Goal: Complete application form

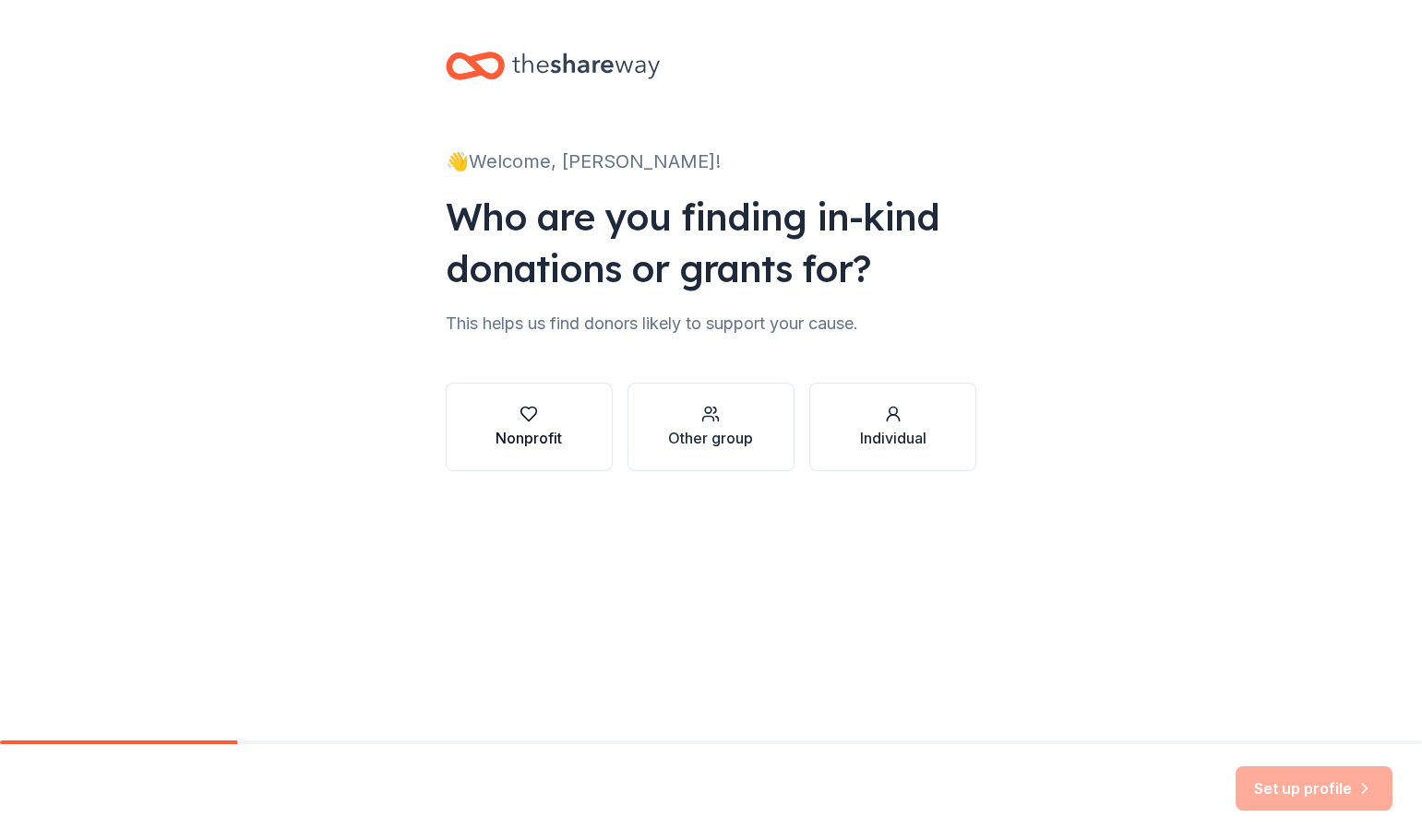
click at [502, 439] on div "Nonprofit" at bounding box center [529, 438] width 66 height 22
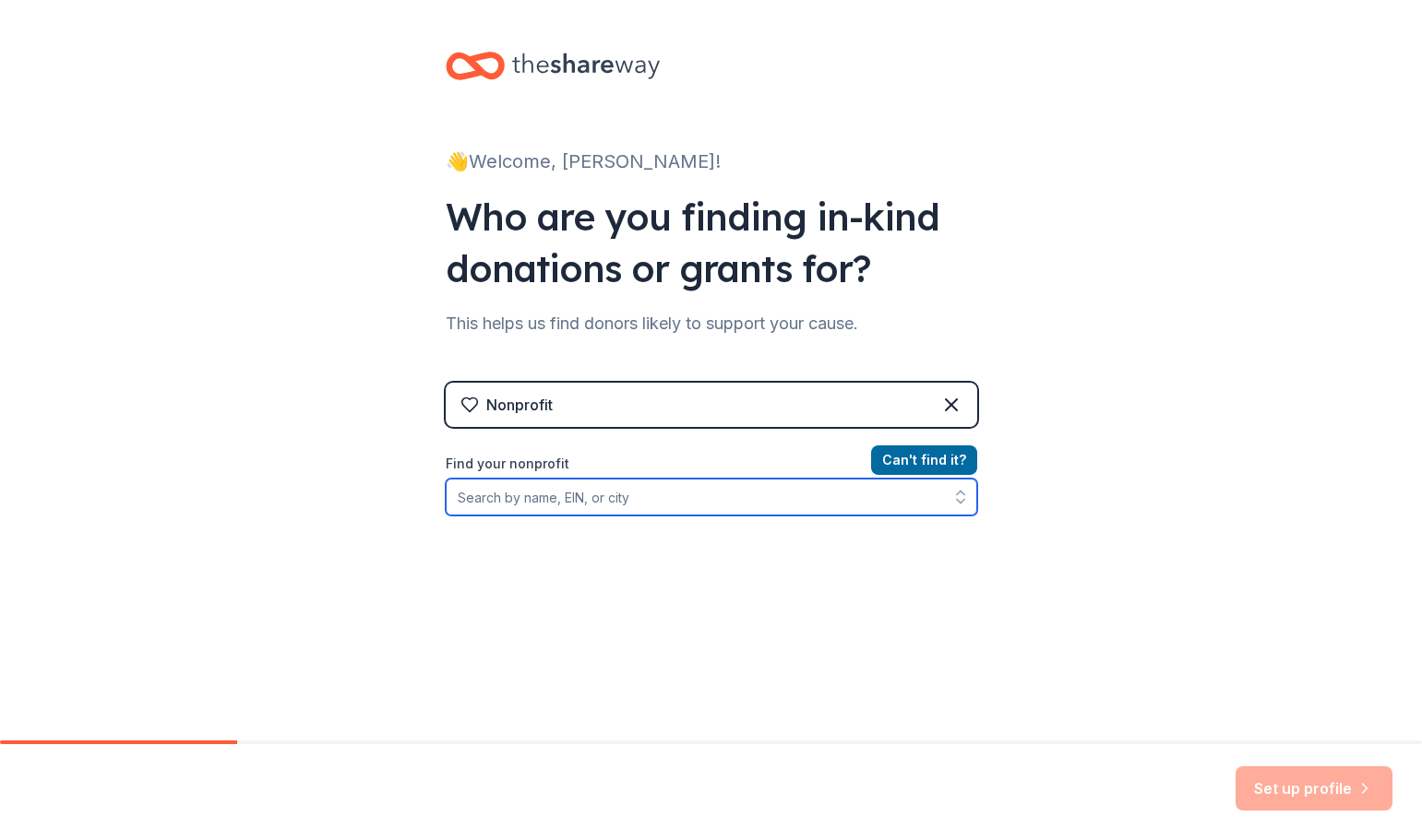
click at [627, 506] on input "Find your nonprofit" at bounding box center [711, 496] width 532 height 37
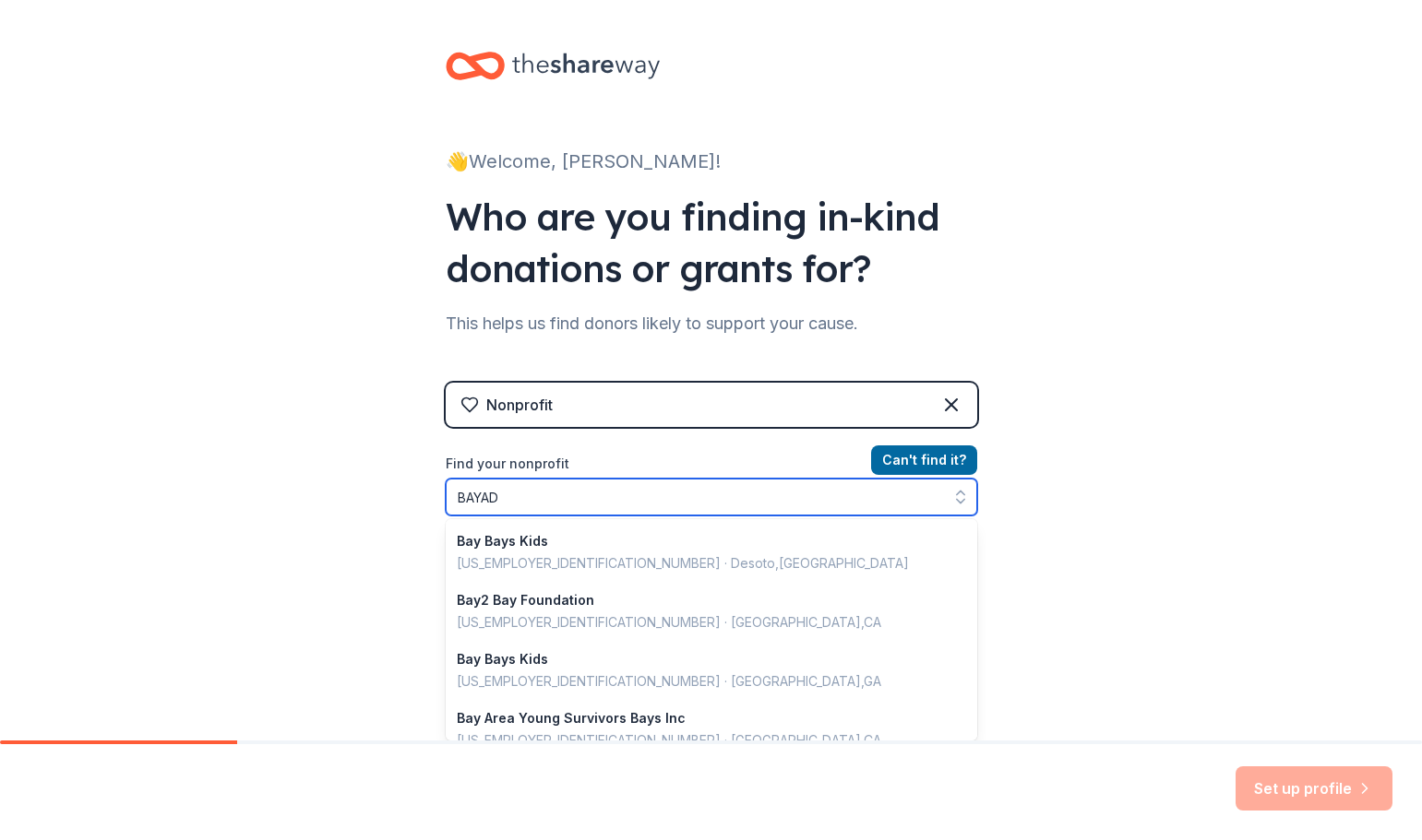
type input "BAYADA"
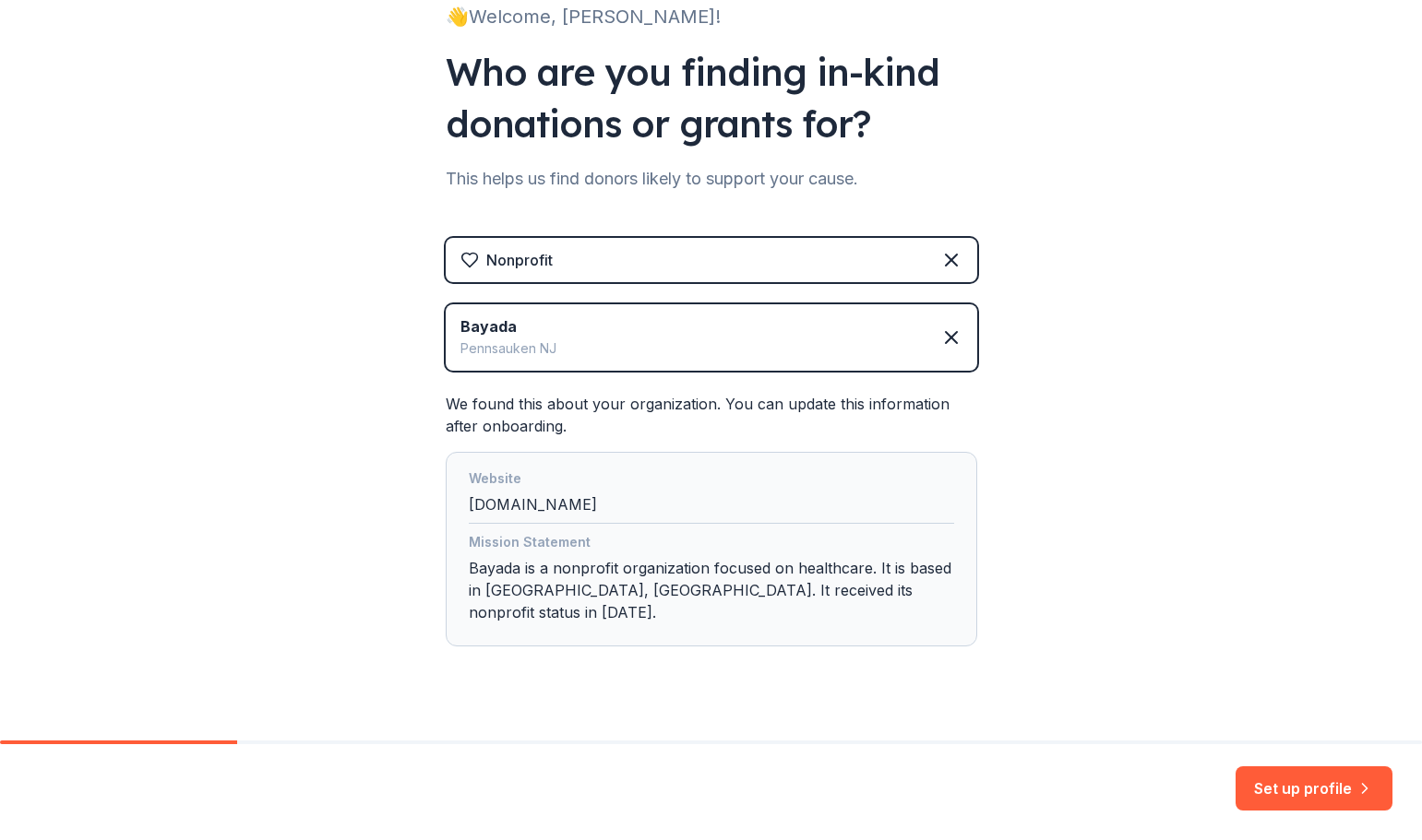
scroll to position [154, 0]
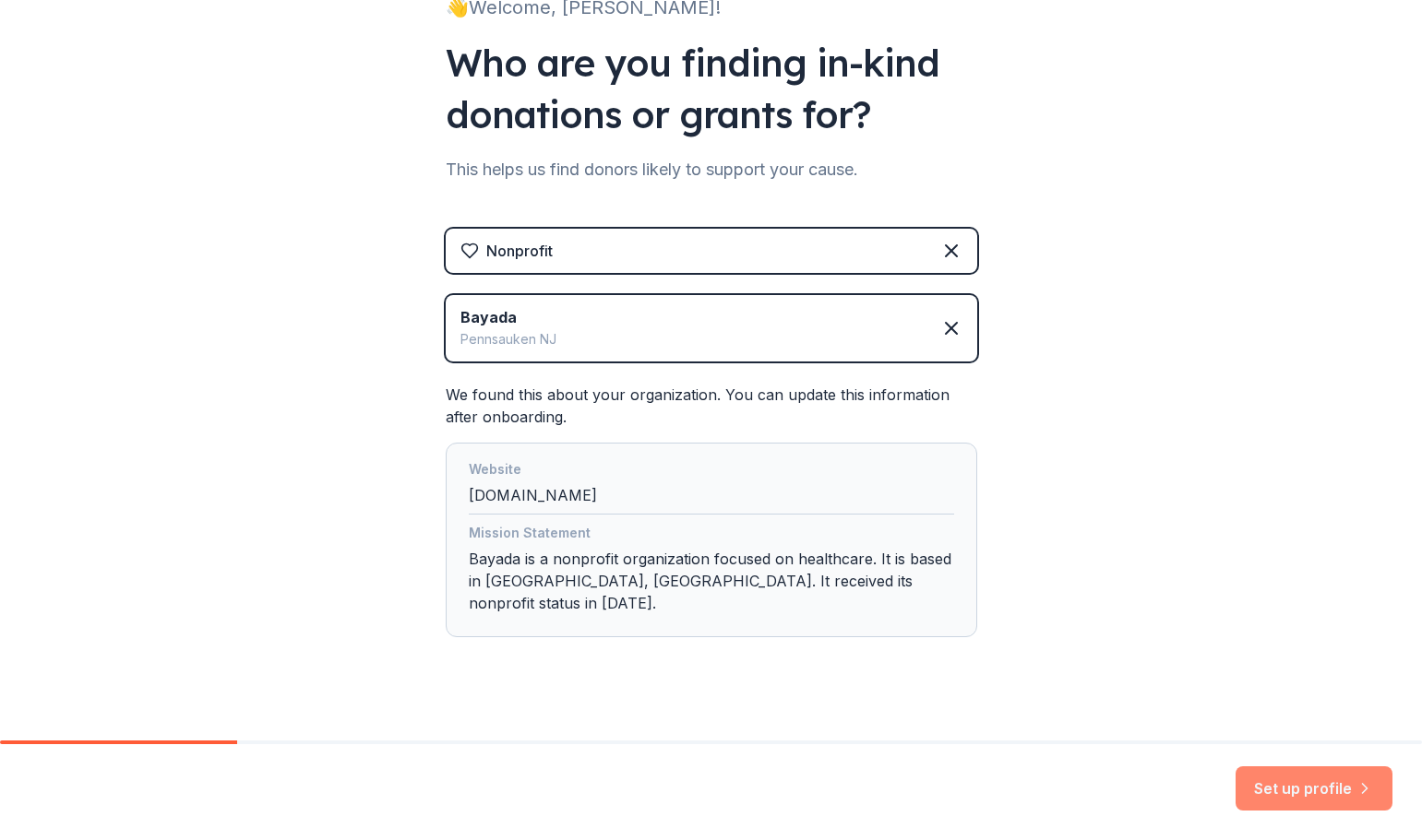
click at [1329, 786] on button "Set up profile" at bounding box center [1314, 788] width 157 height 44
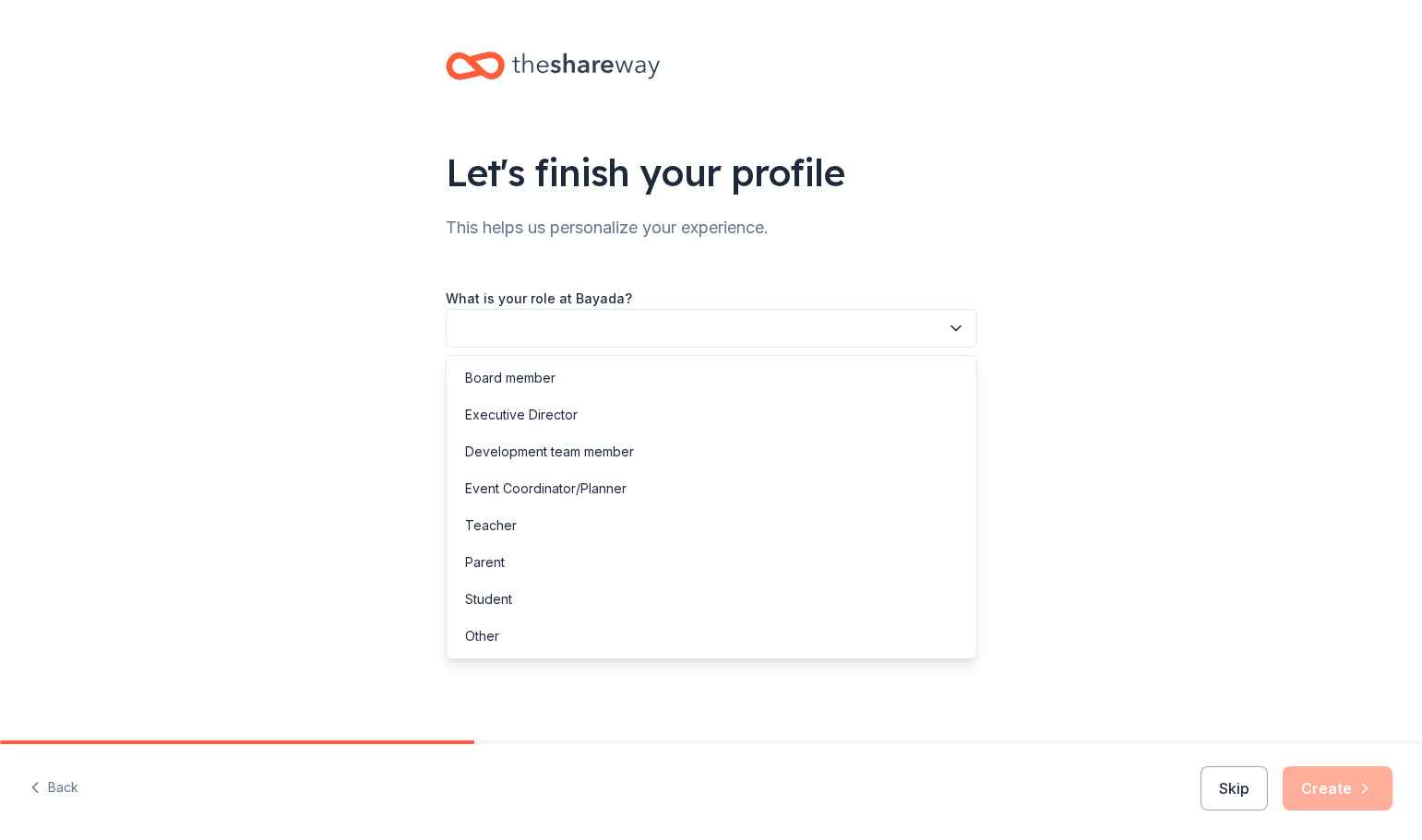
click at [950, 325] on icon "button" at bounding box center [956, 329] width 18 height 18
click at [721, 638] on div "Other" at bounding box center [711, 636] width 523 height 37
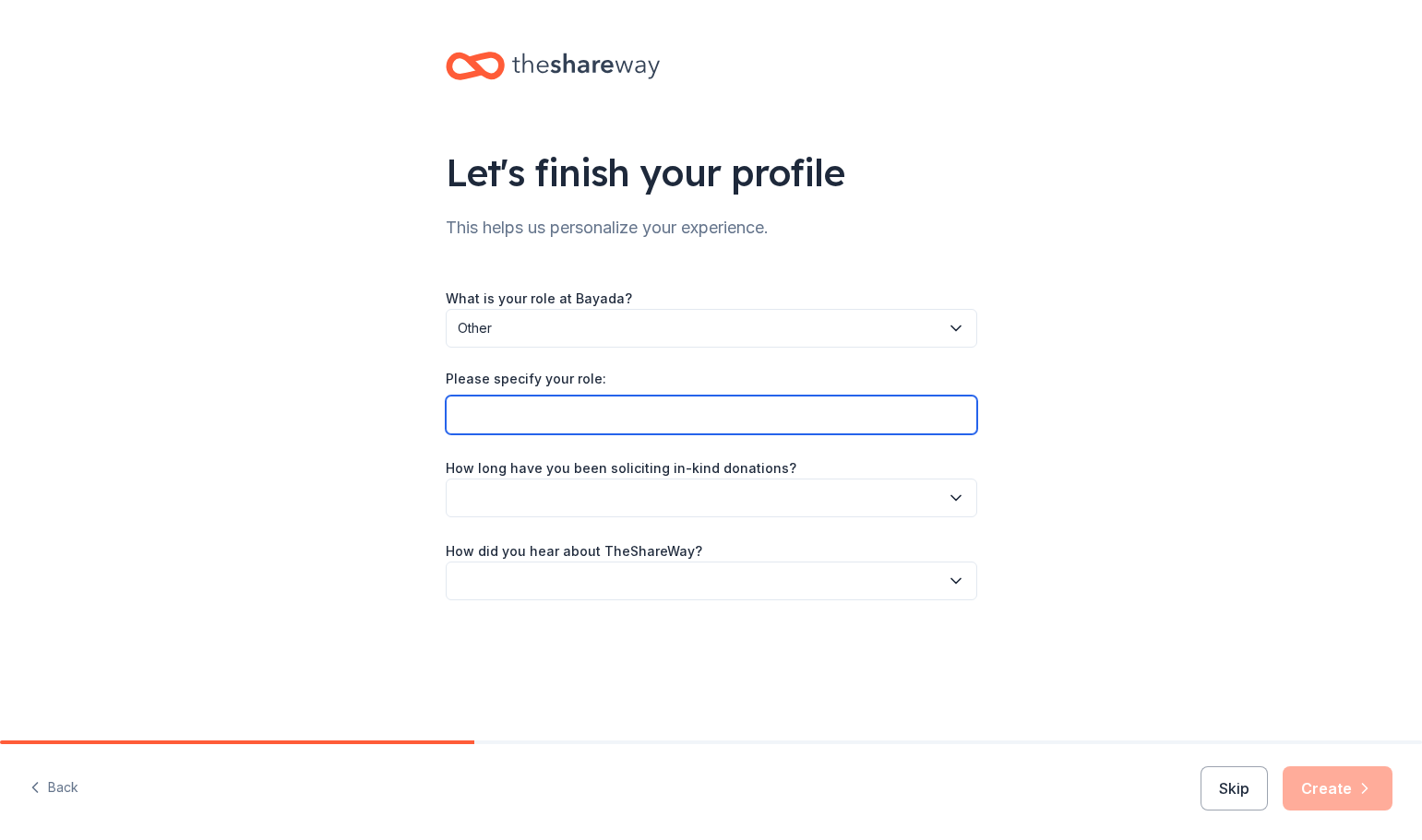
click at [776, 419] on input "Please specify your role:" at bounding box center [711, 415] width 532 height 39
type input "Recruiting Manager"
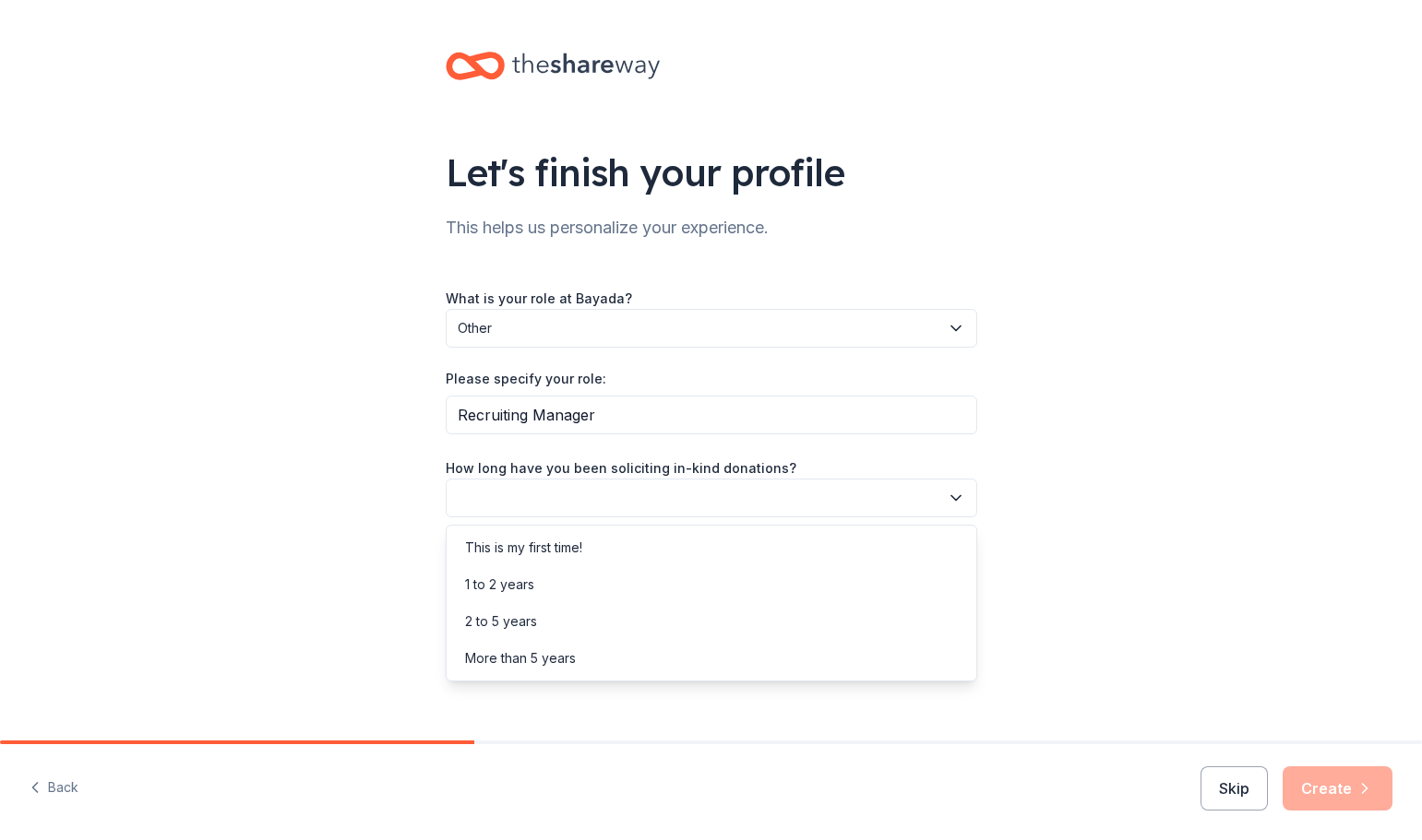
click at [974, 496] on button "button" at bounding box center [711, 497] width 532 height 39
click at [891, 551] on div "This is my first time!" at bounding box center [711, 547] width 523 height 37
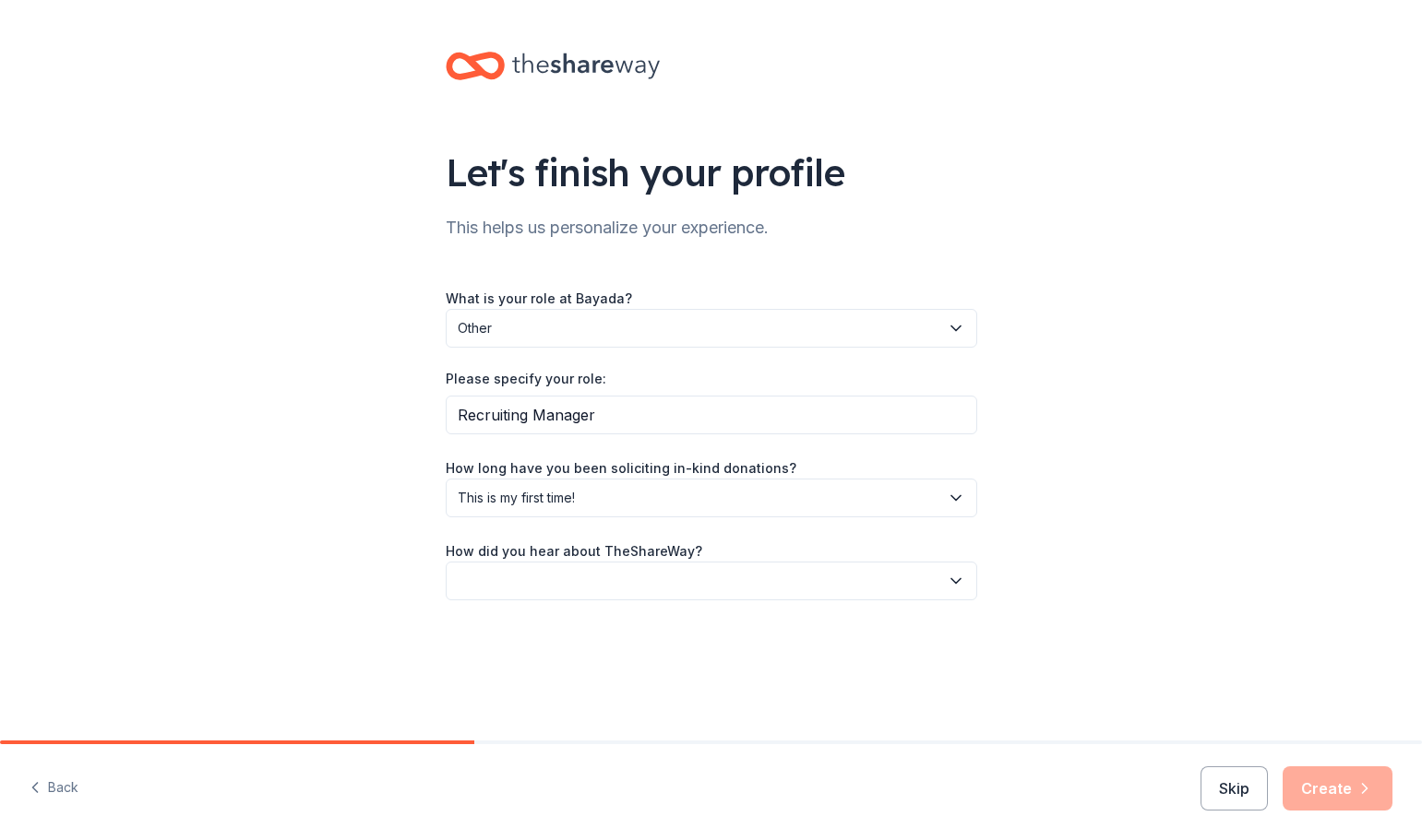
click at [967, 594] on button "button" at bounding box center [711, 580] width 532 height 39
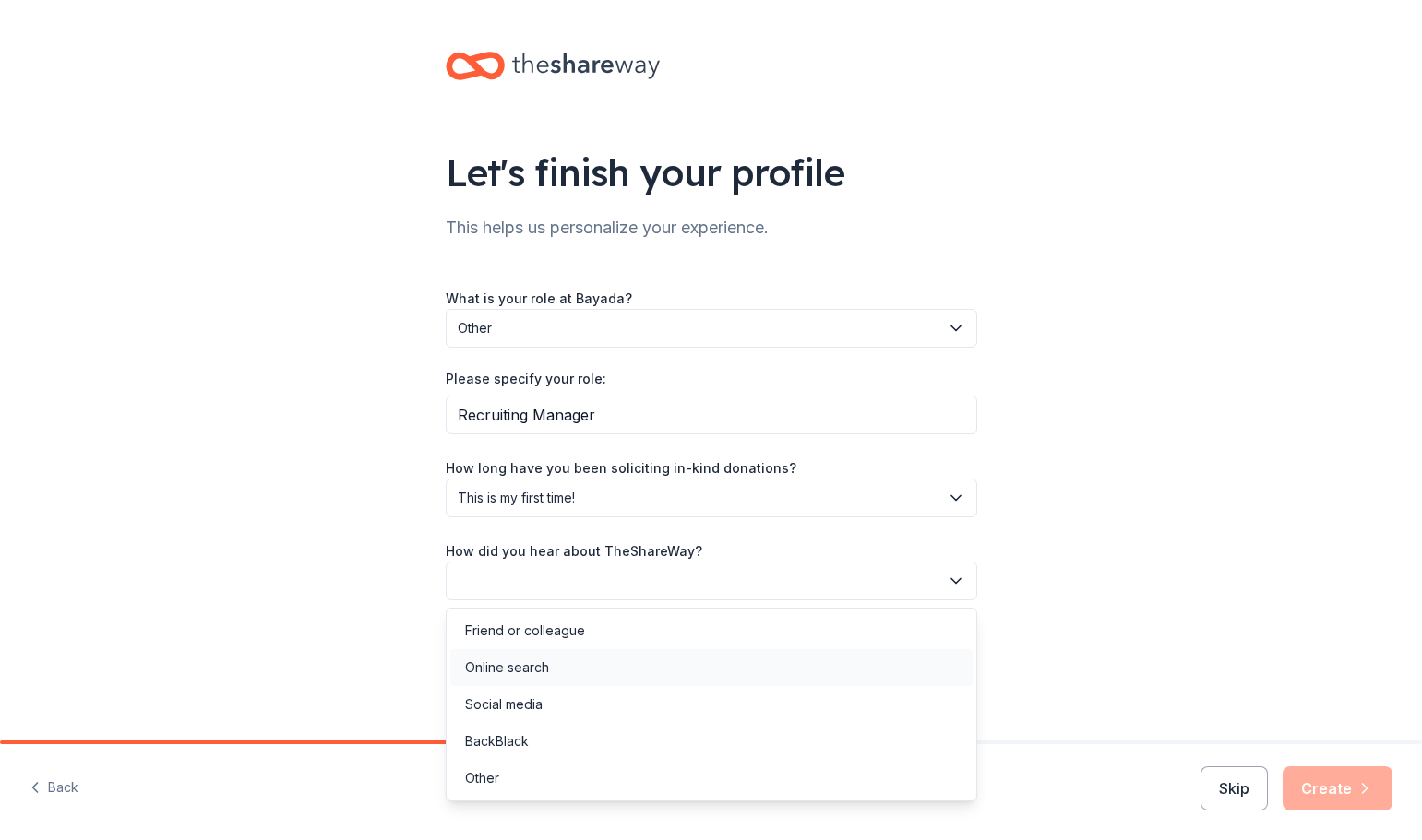
click at [884, 659] on div "Online search" at bounding box center [711, 667] width 523 height 37
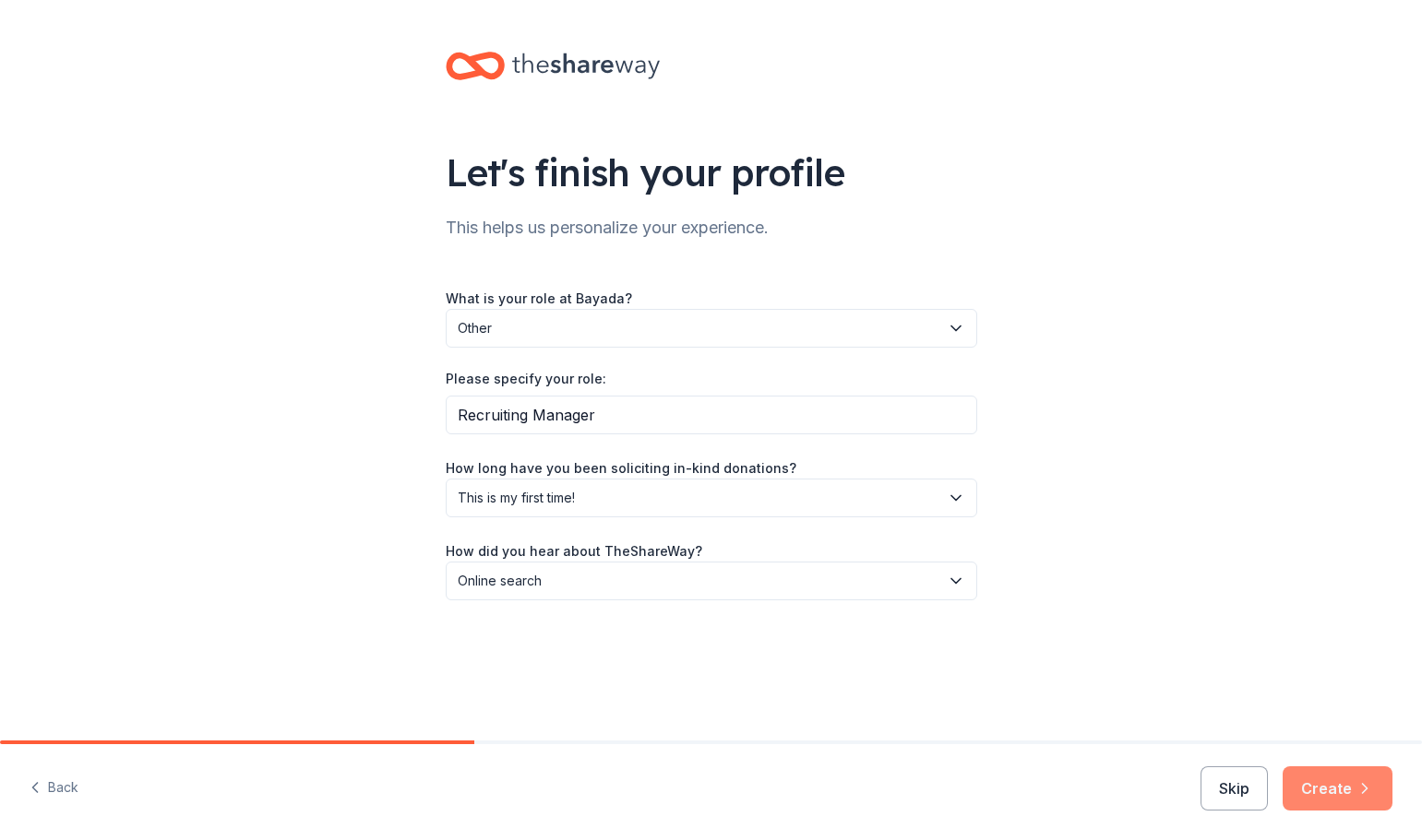
click at [1330, 788] on button "Create" at bounding box center [1338, 788] width 110 height 44
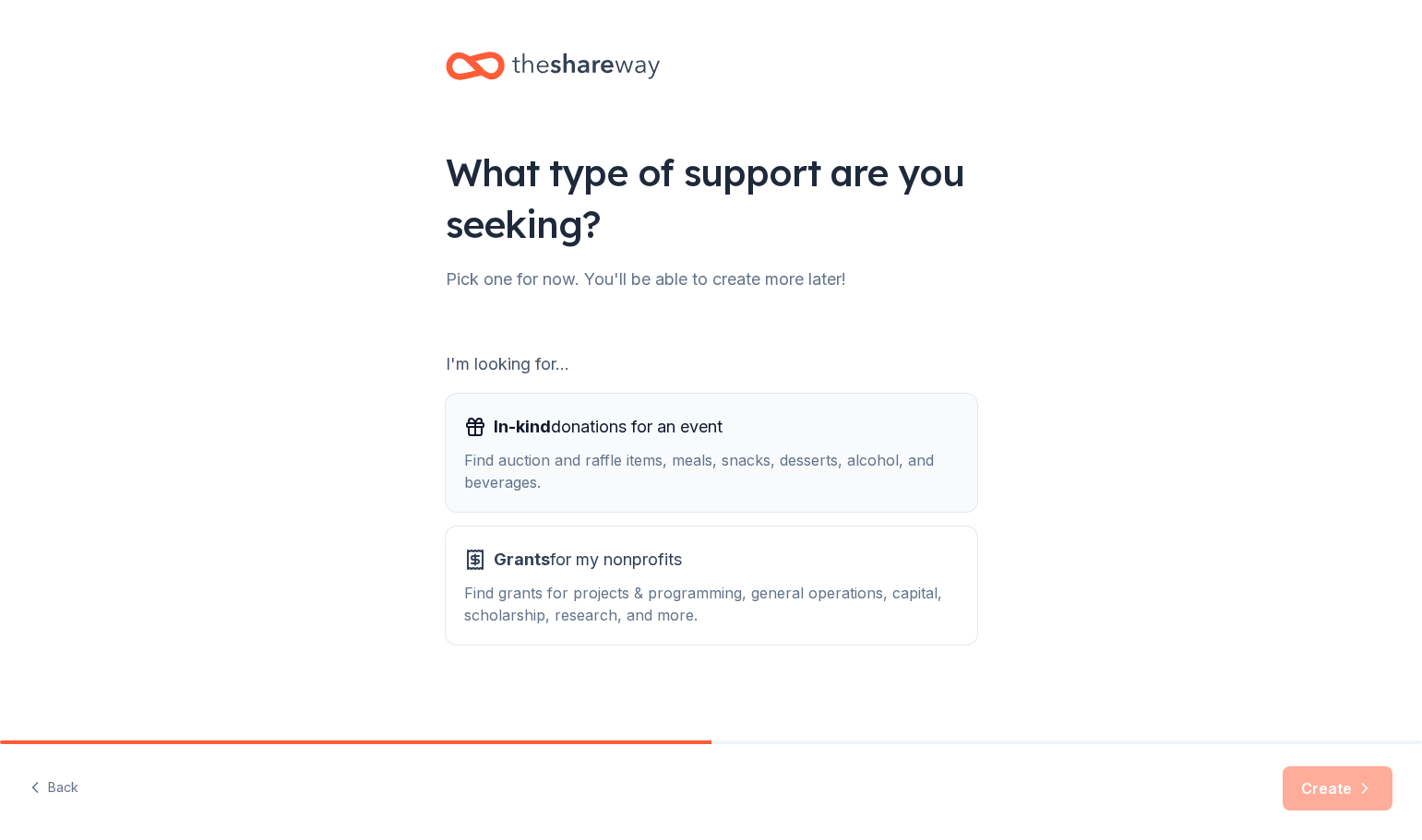
click at [816, 488] on div "Find auction and raffle items, meals, snacks, desserts, alcohol, and beverages." at bounding box center [711, 471] width 495 height 44
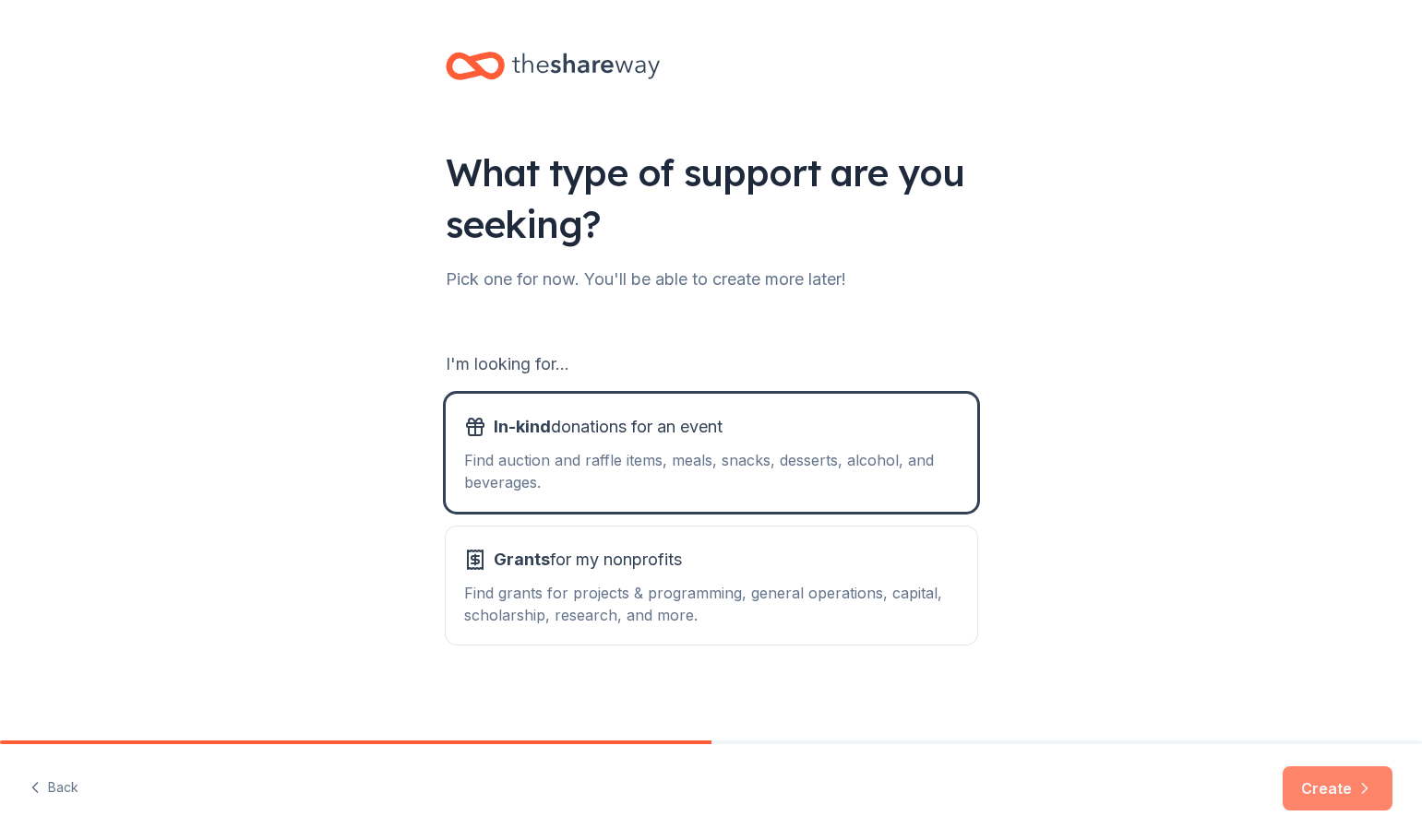
click at [1343, 792] on button "Create" at bounding box center [1338, 788] width 110 height 44
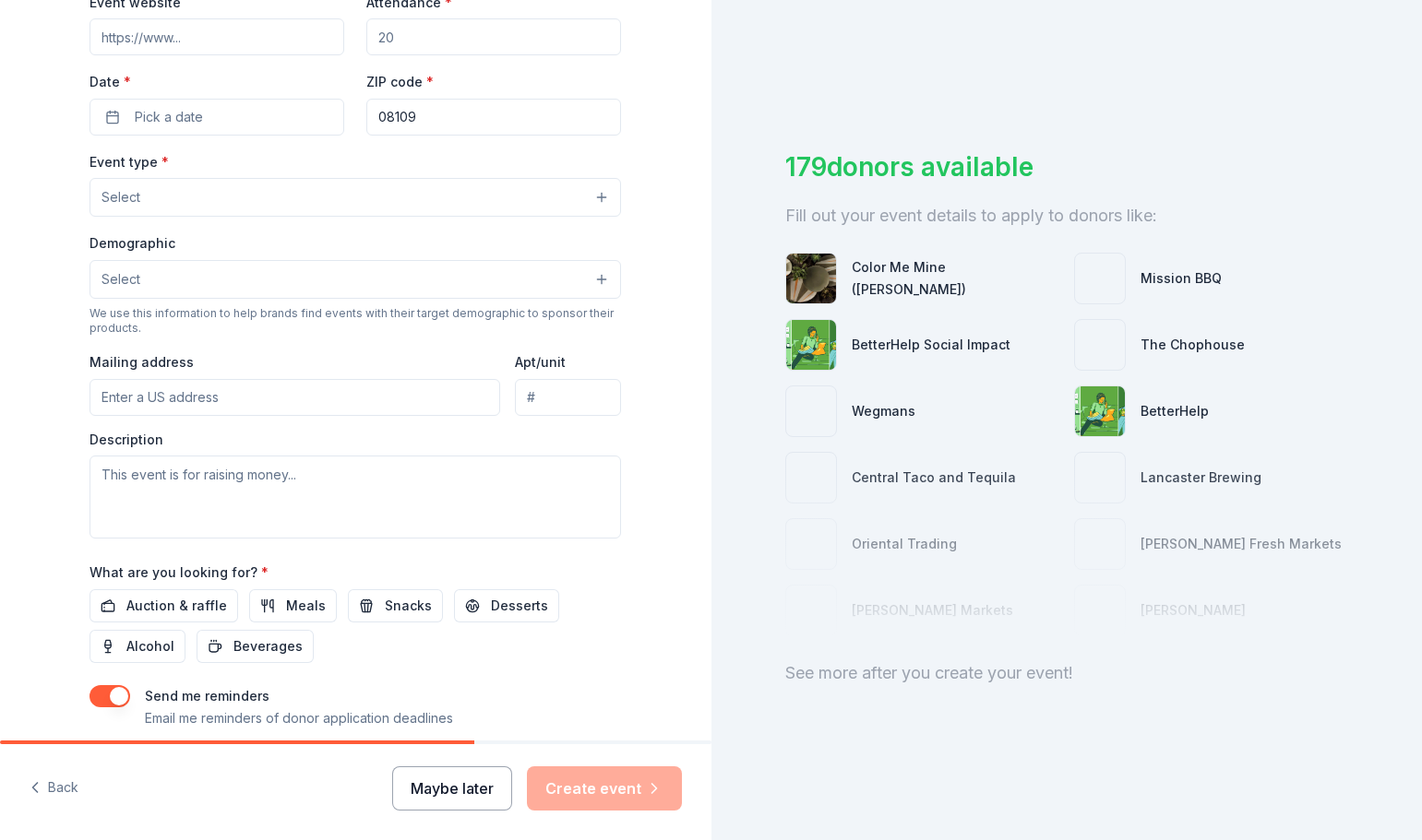
scroll to position [461, 0]
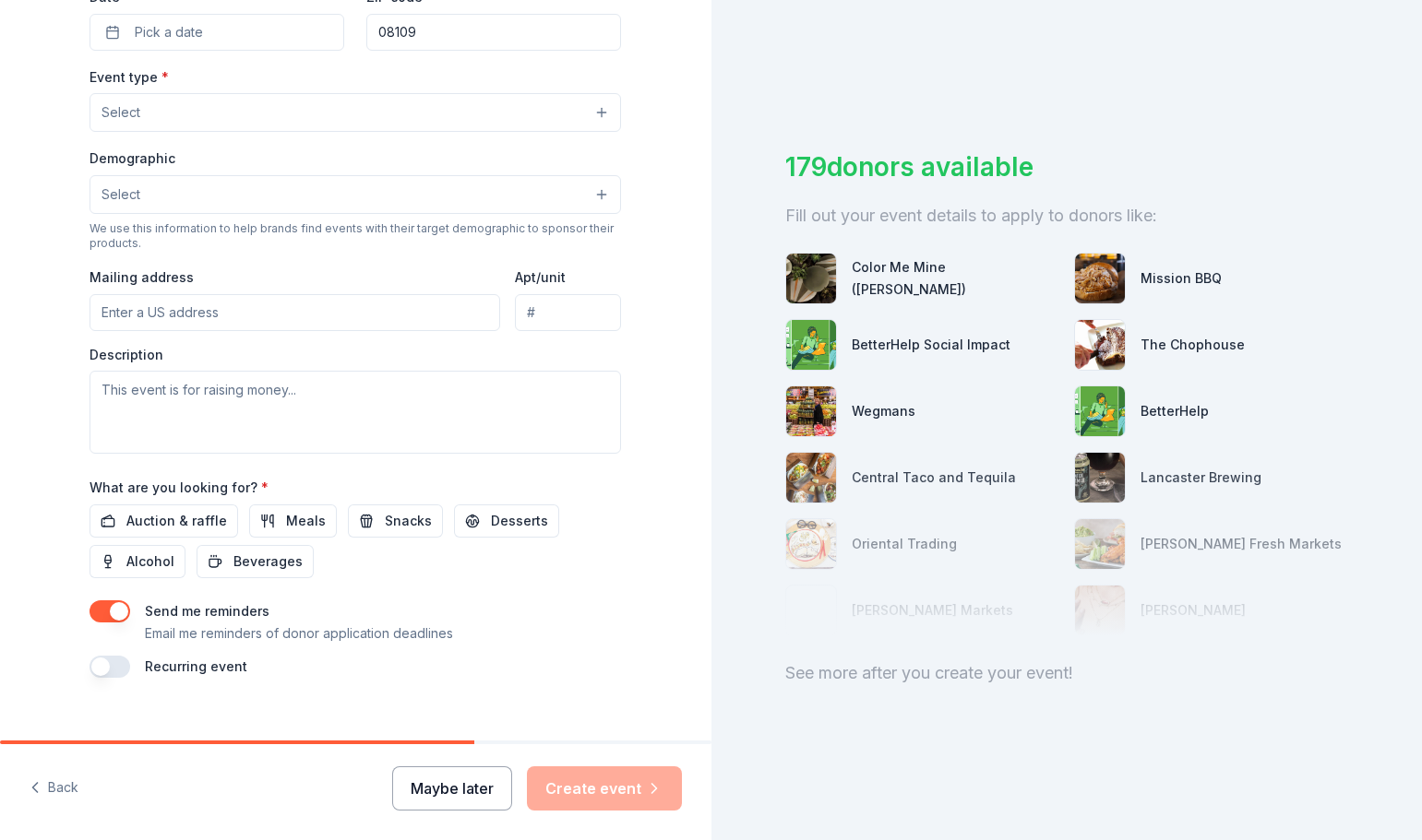
click at [465, 785] on button "Maybe later" at bounding box center [452, 788] width 120 height 44
click at [450, 797] on button "Maybe later" at bounding box center [452, 788] width 120 height 44
click at [436, 784] on button "Maybe later" at bounding box center [452, 788] width 120 height 44
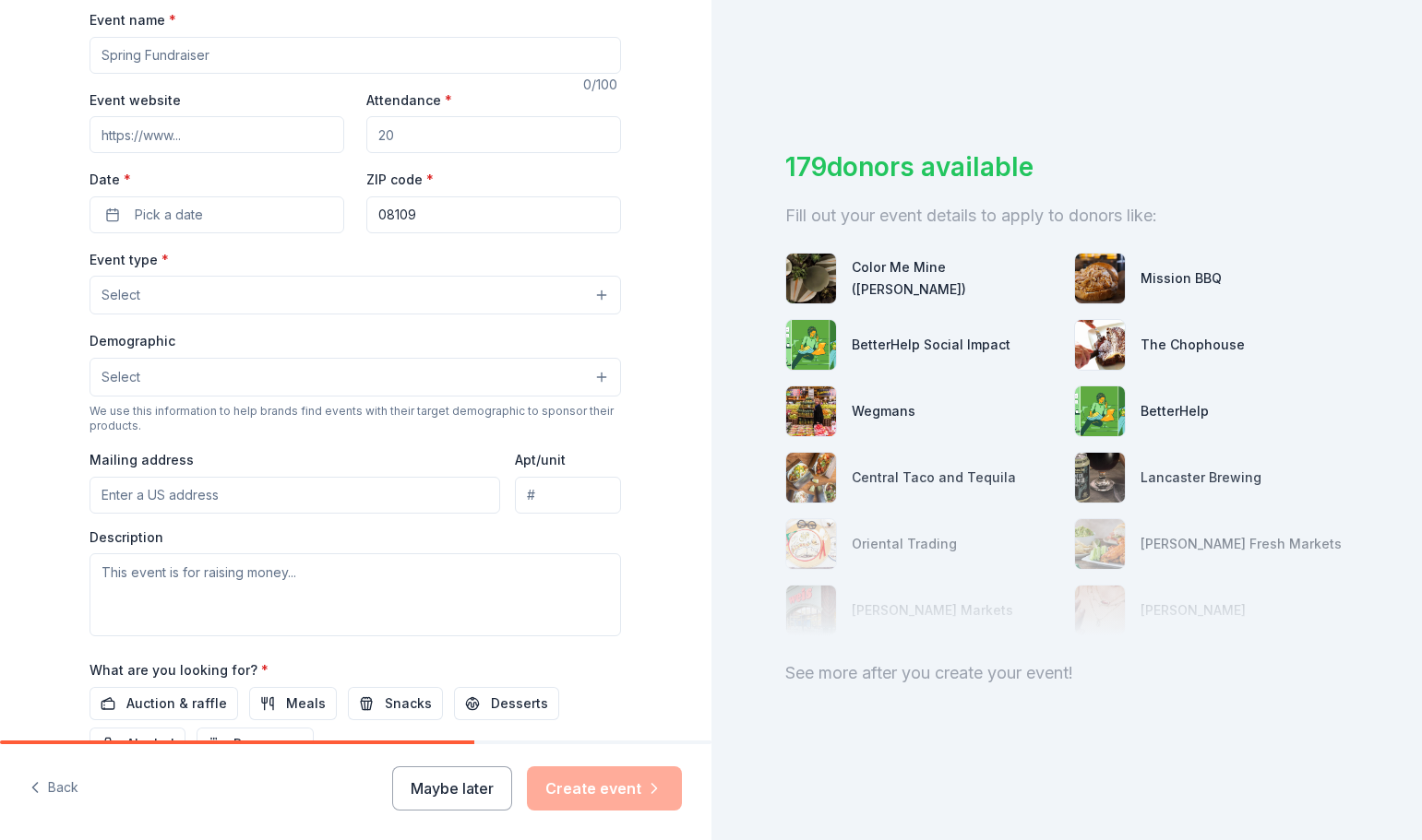
scroll to position [487, 0]
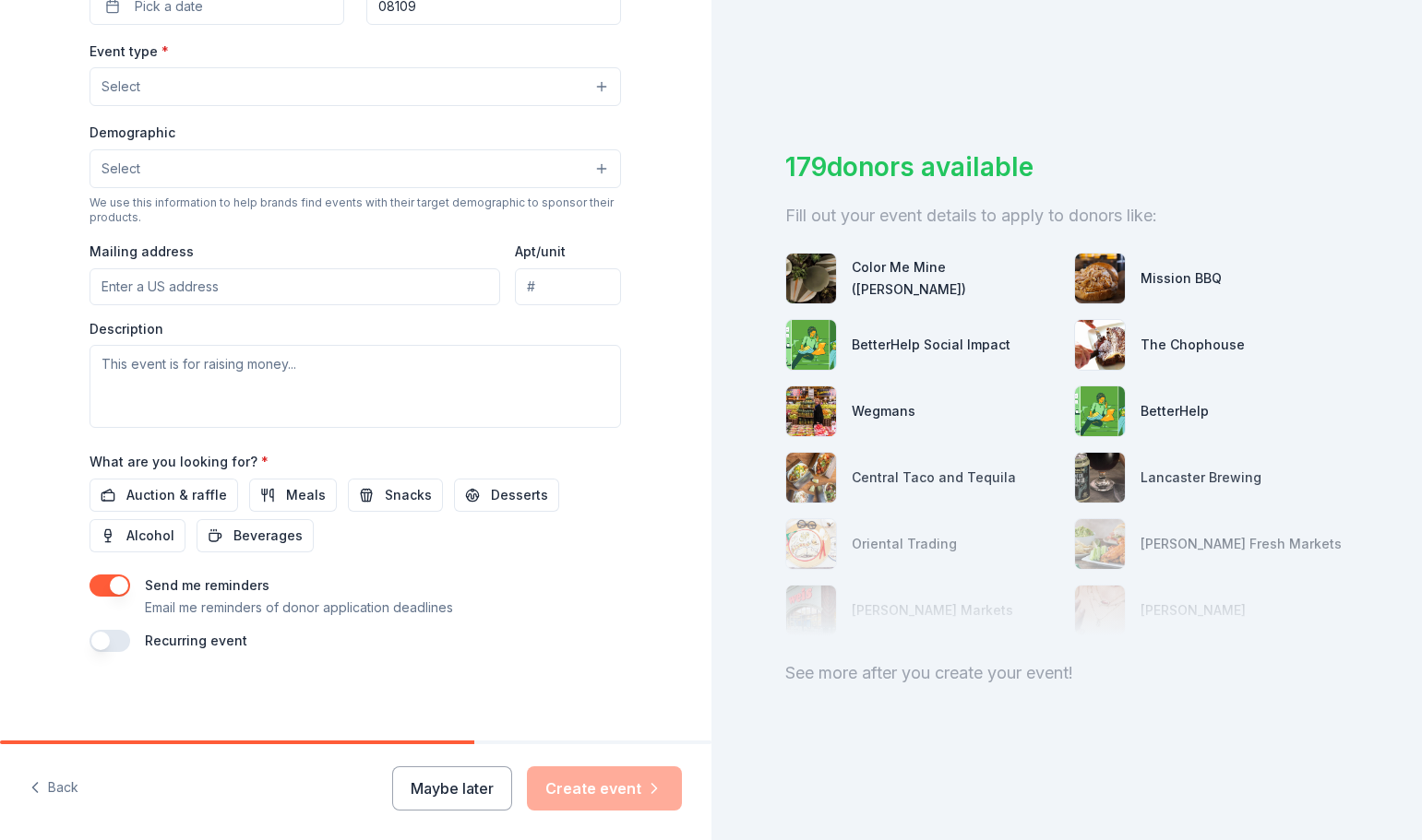
click at [95, 636] on button "button" at bounding box center [110, 641] width 41 height 22
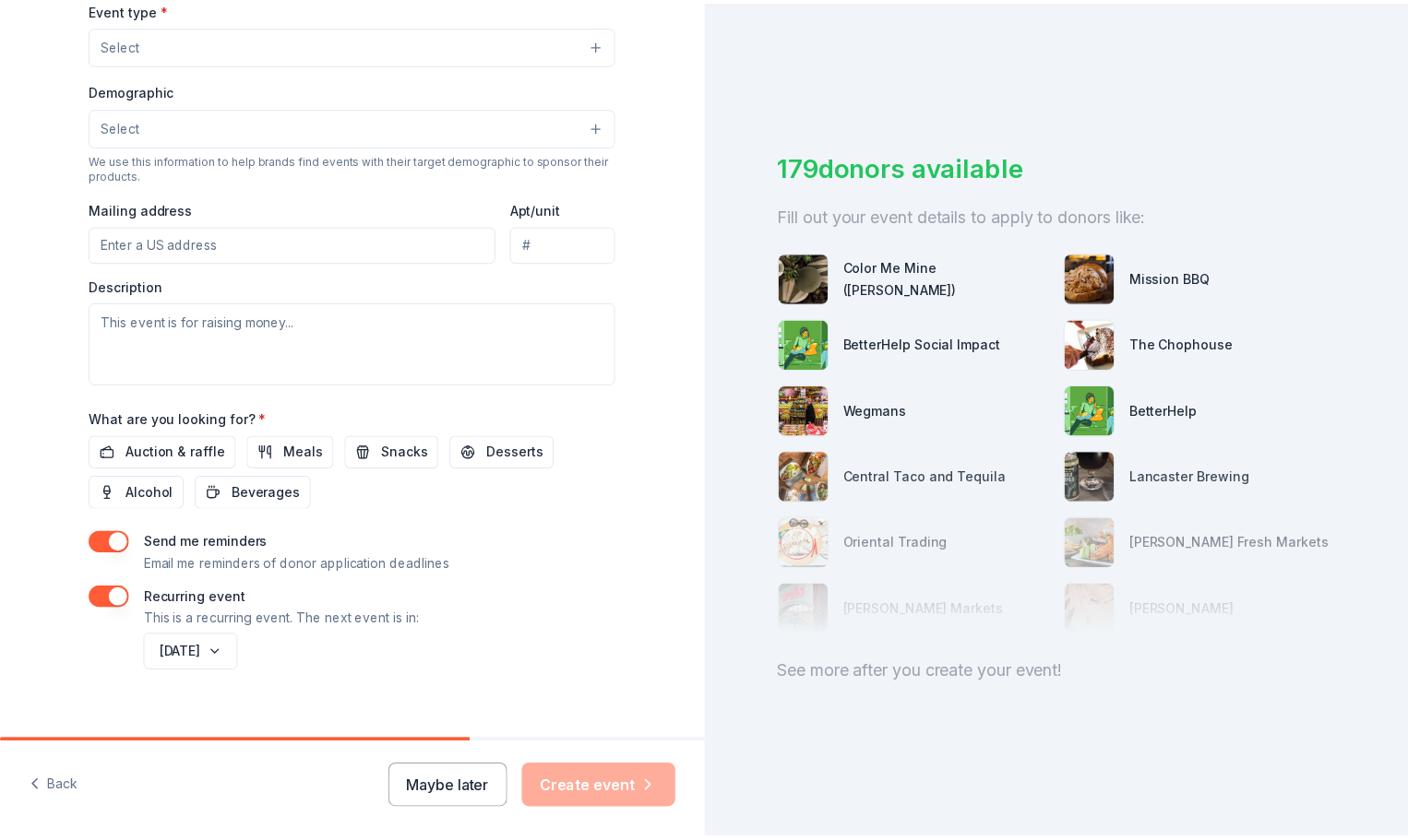
scroll to position [553, 0]
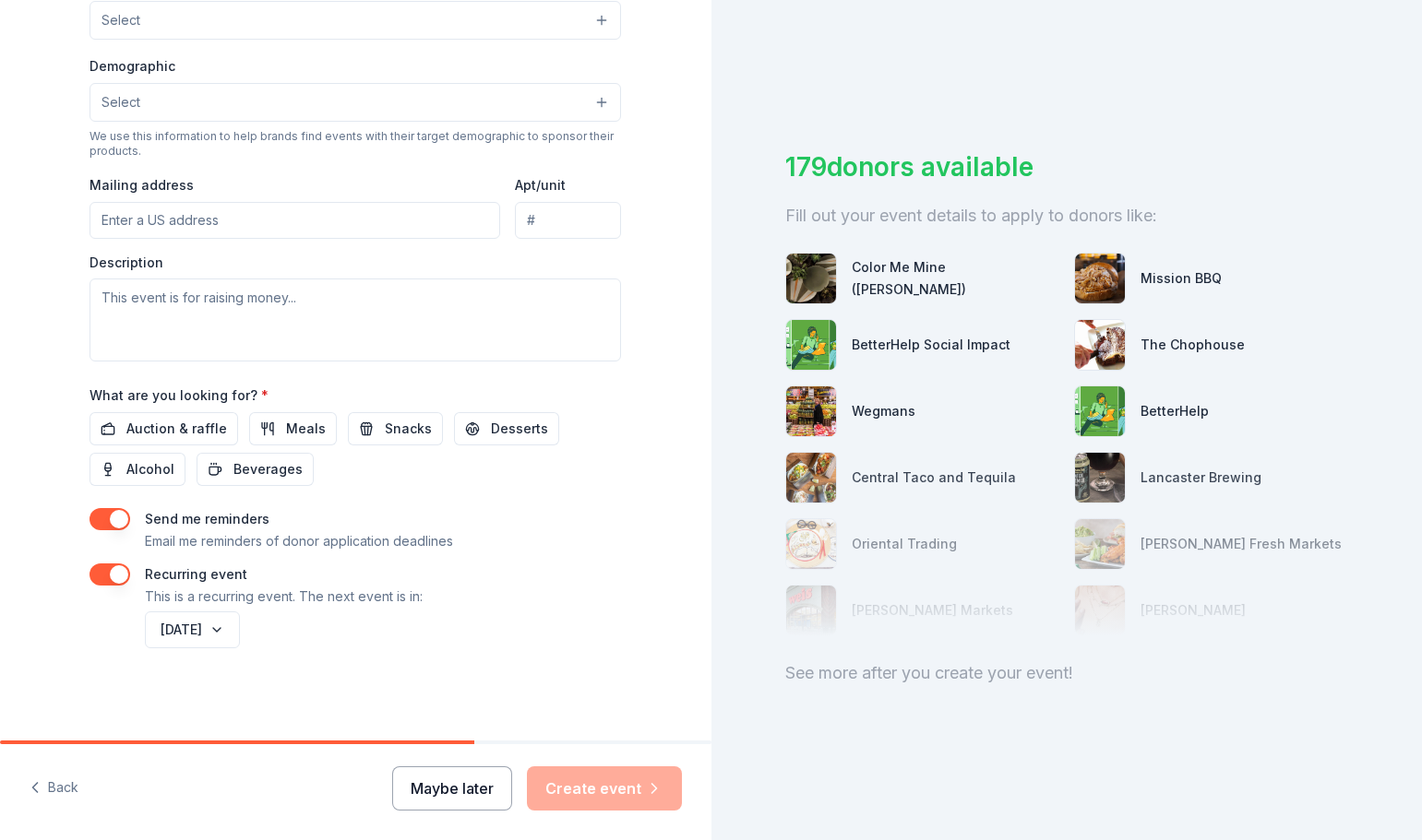
click at [442, 785] on button "Maybe later" at bounding box center [452, 788] width 120 height 44
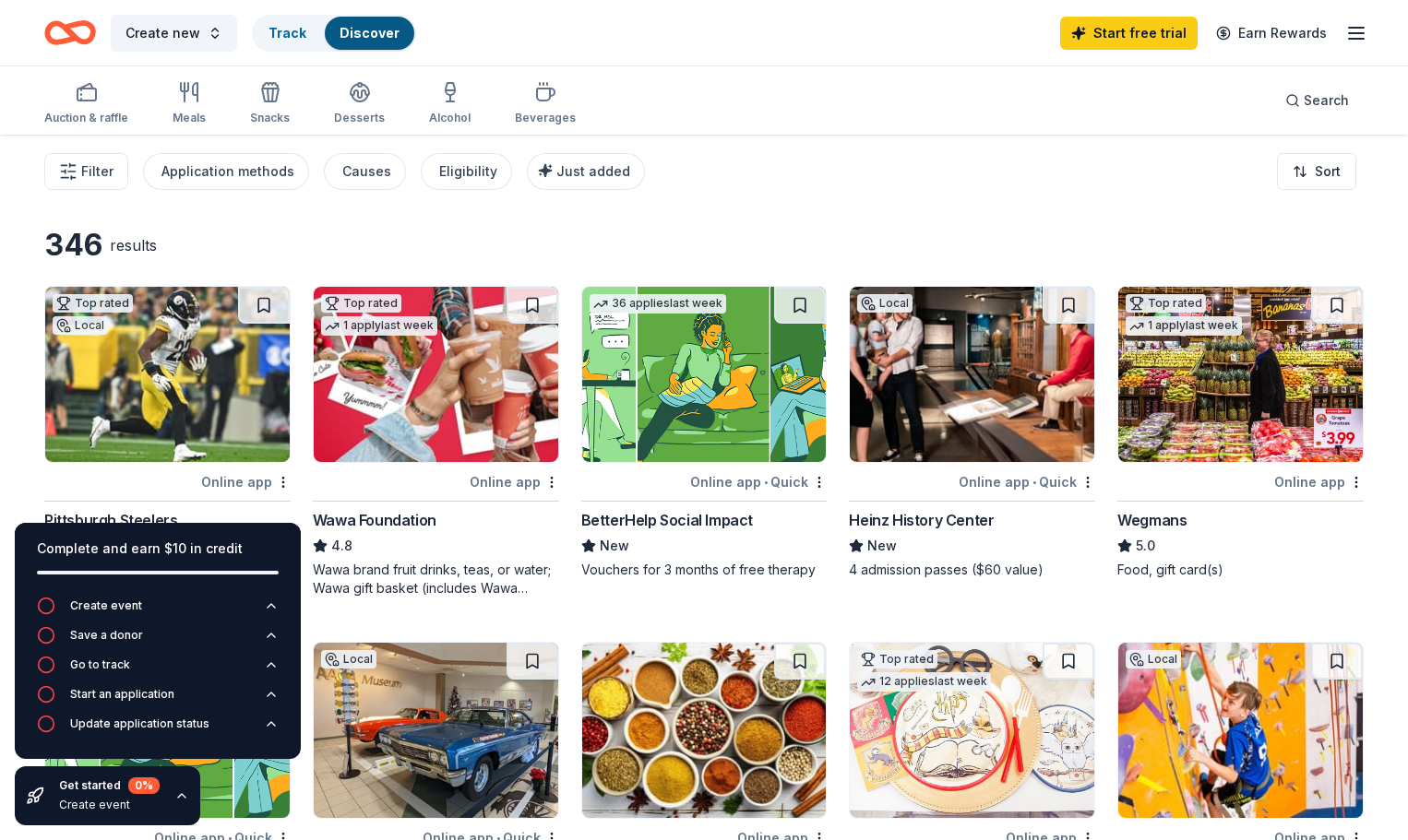
click at [522, 482] on div "Online app" at bounding box center [515, 481] width 90 height 23
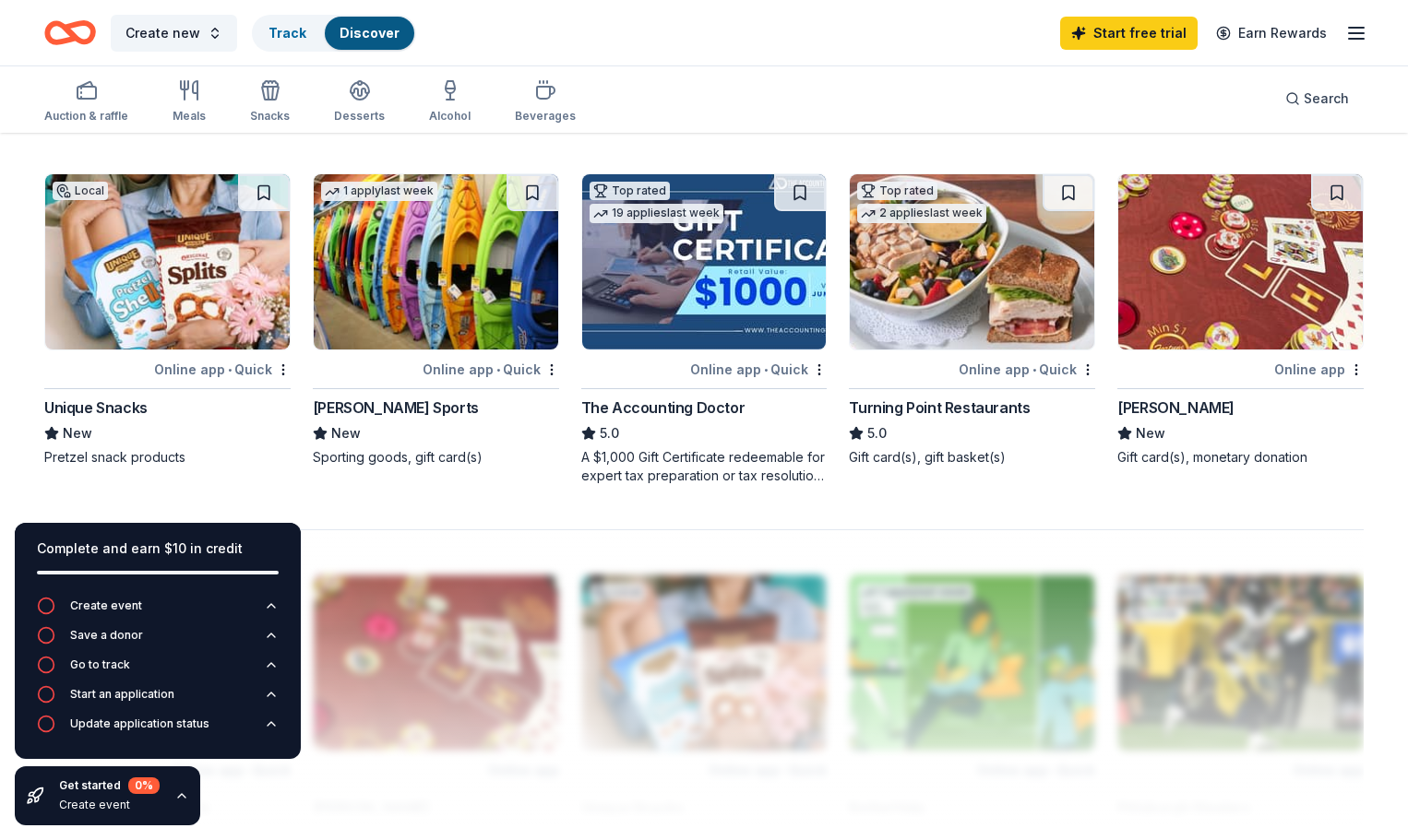
scroll to position [1291, 0]
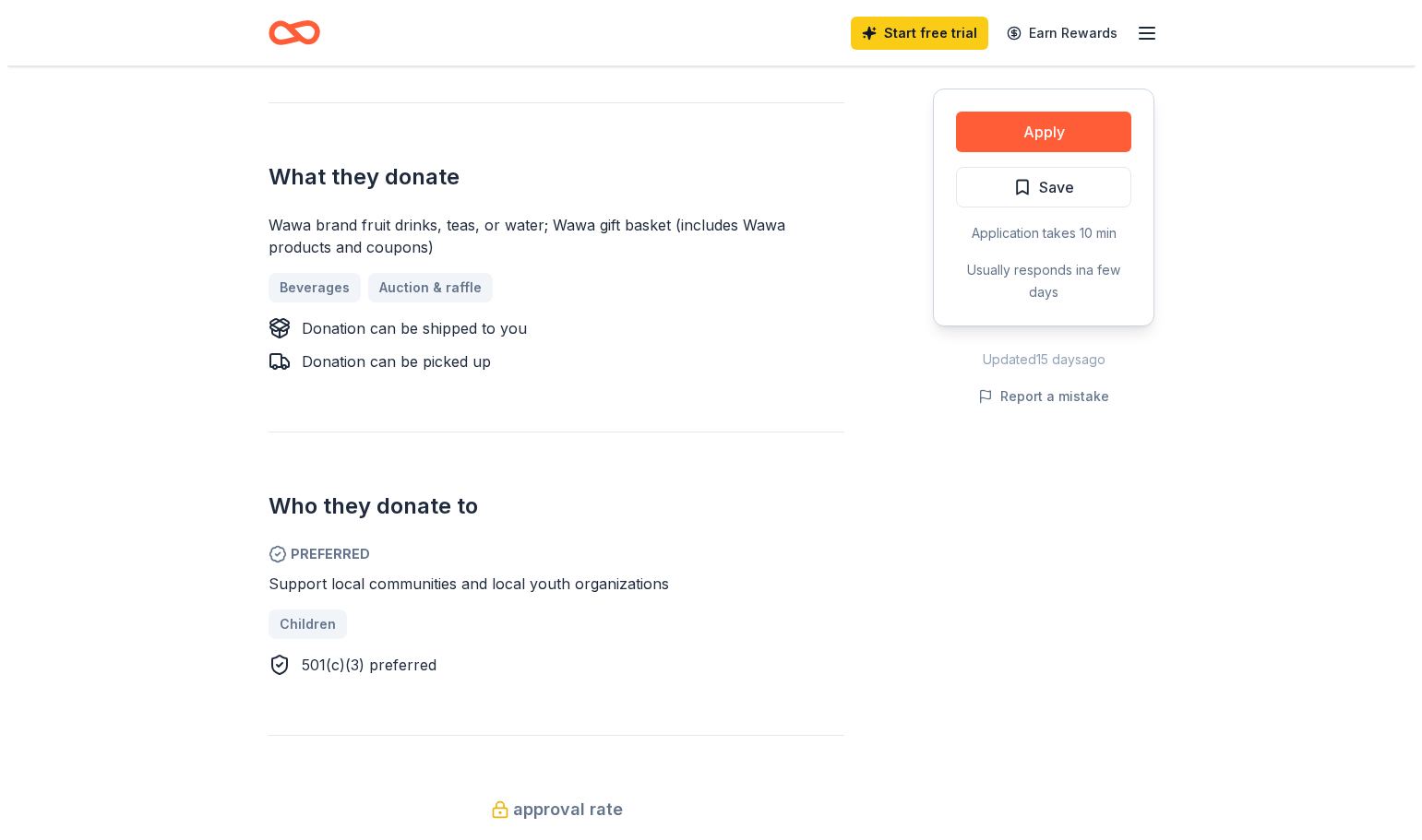
scroll to position [738, 0]
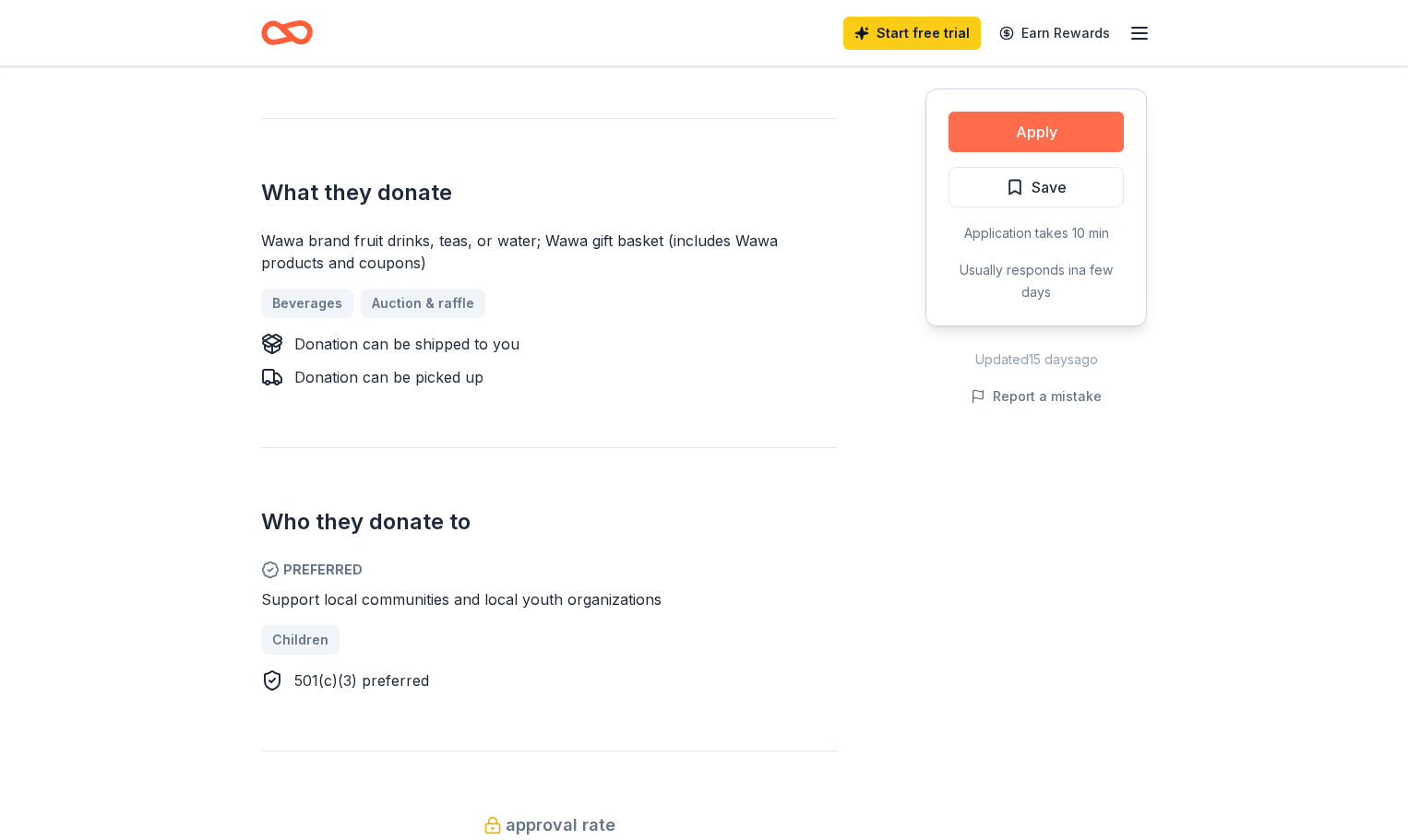
click at [1021, 138] on button "Apply" at bounding box center [1035, 132] width 175 height 41
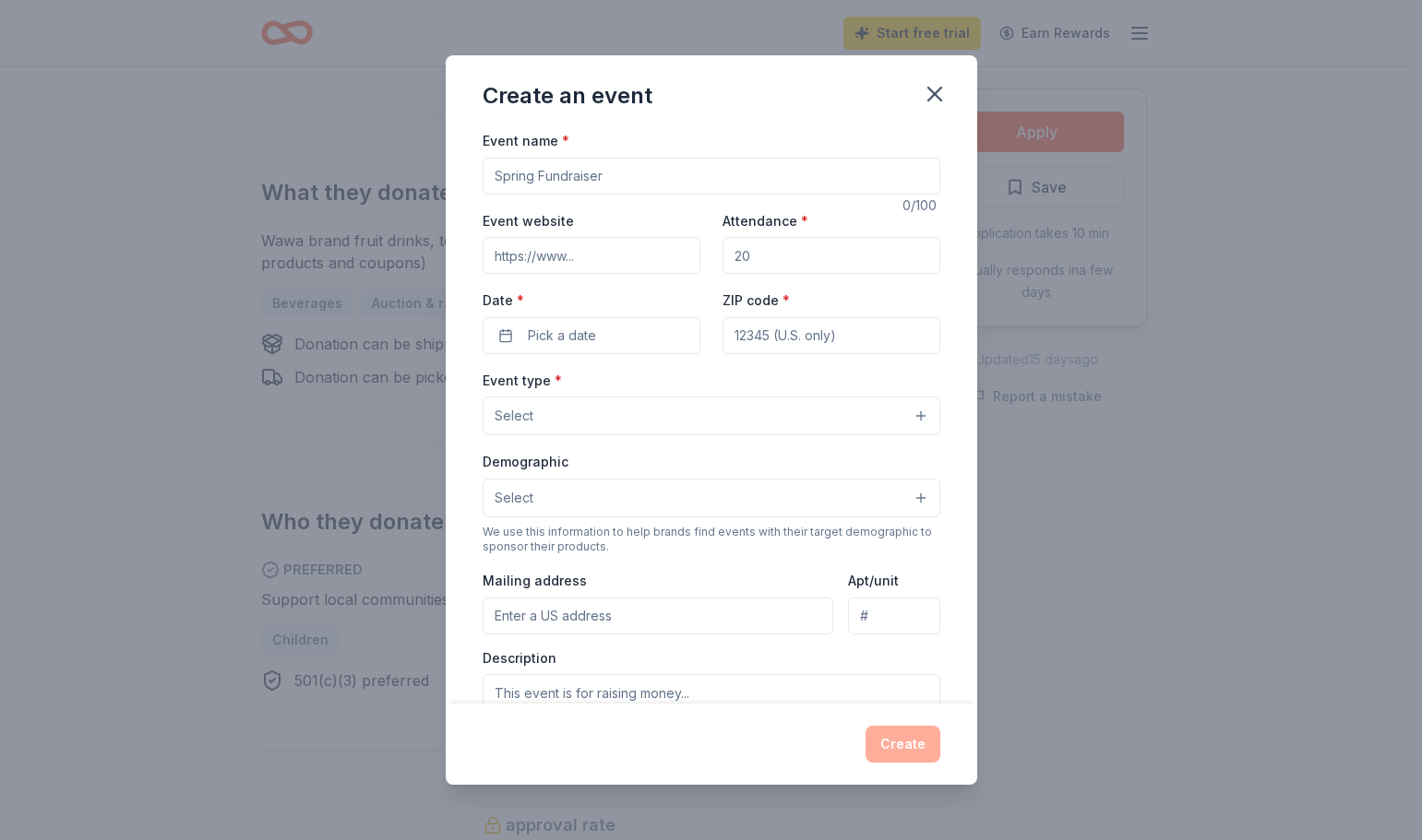
click at [646, 407] on button "Select" at bounding box center [711, 416] width 458 height 39
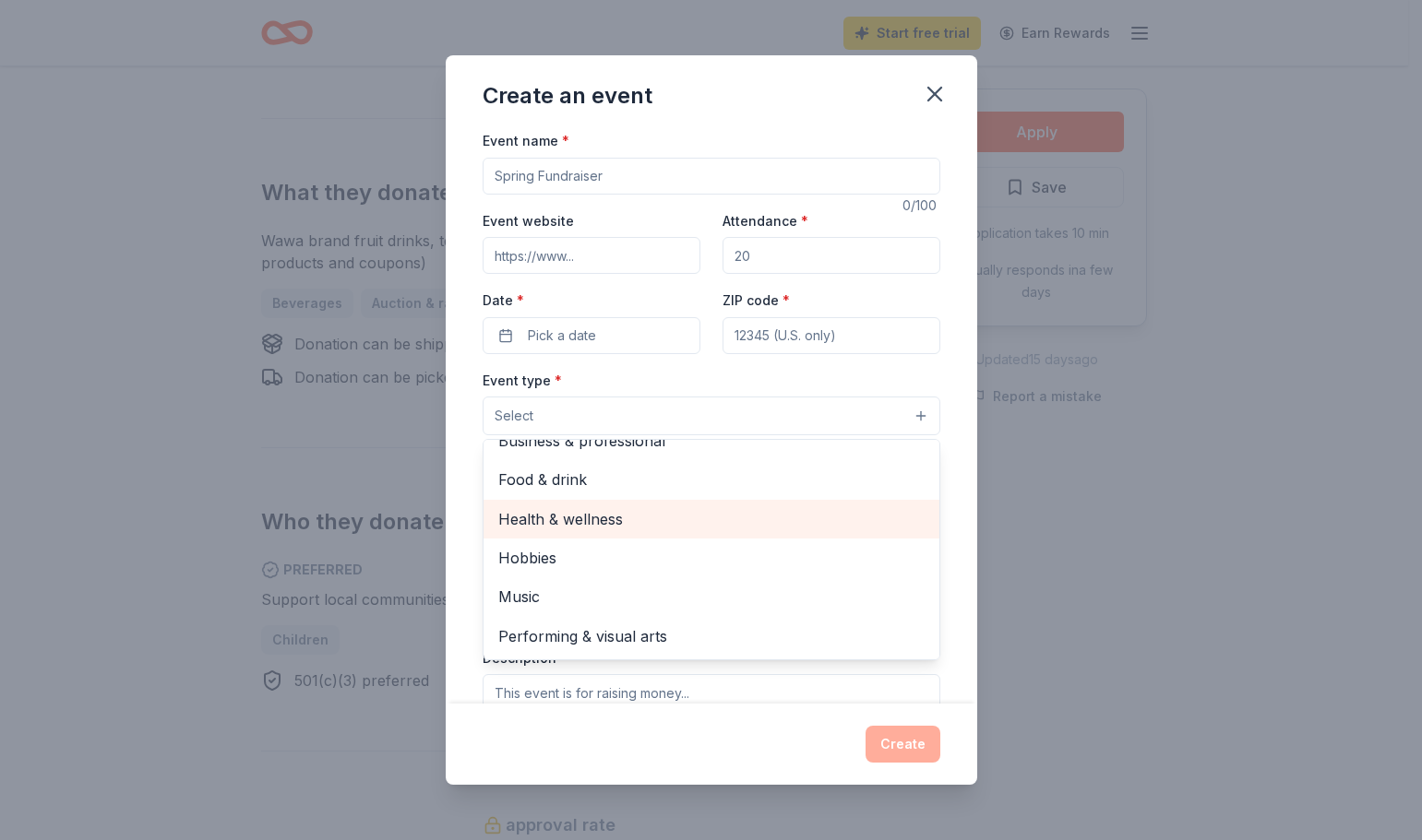
scroll to position [0, 0]
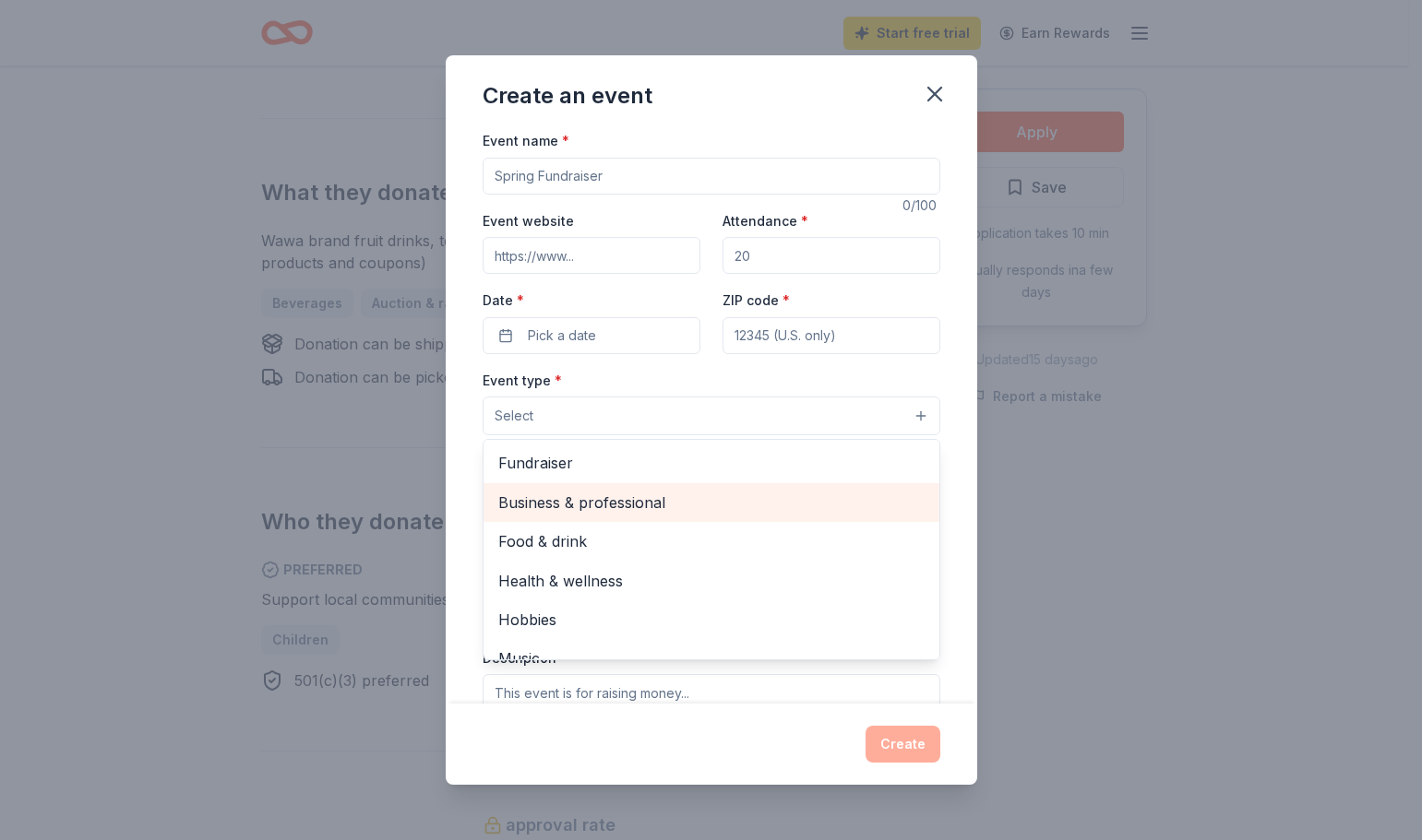
click at [660, 510] on span "Business & professional" at bounding box center [711, 502] width 427 height 24
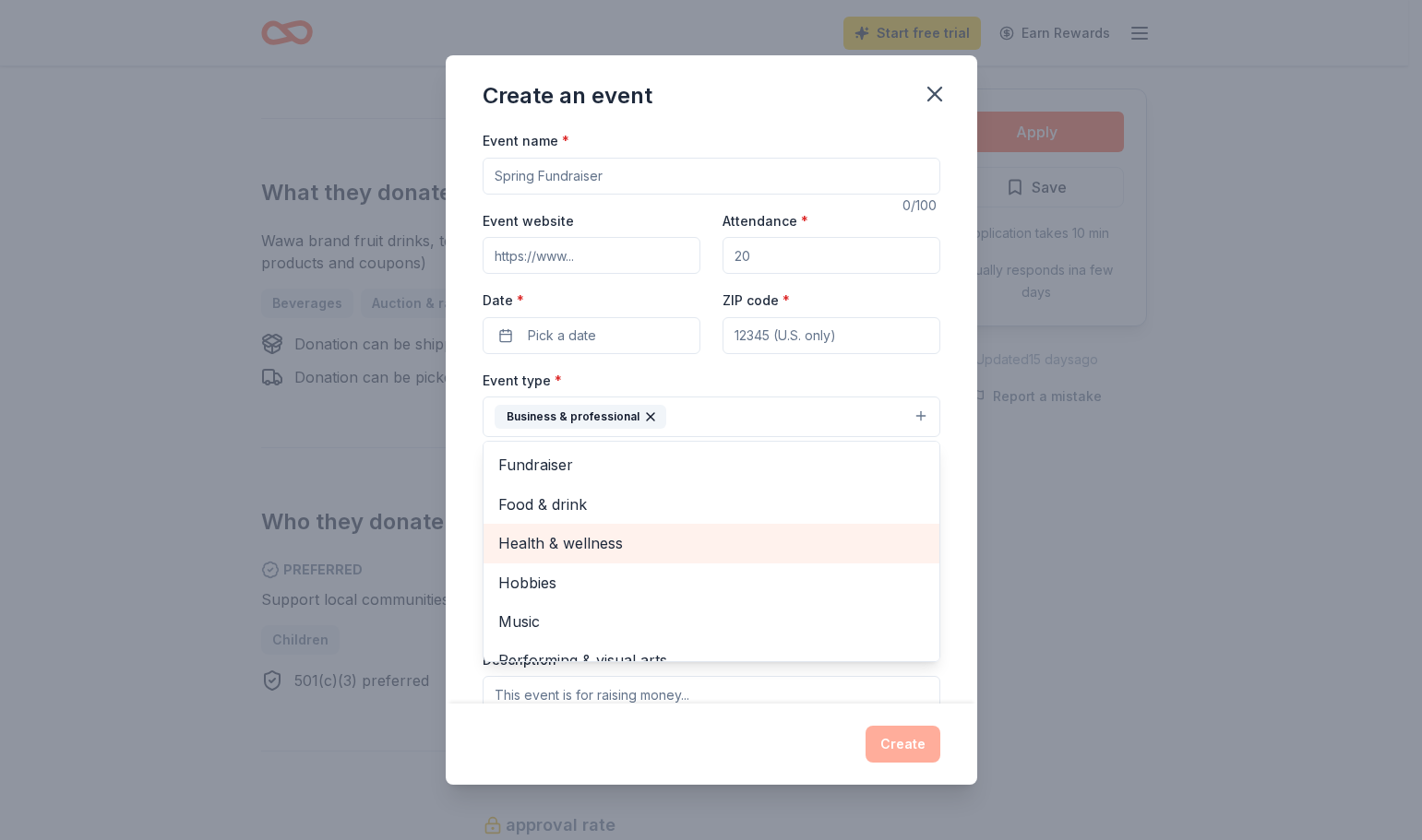
scroll to position [22, 0]
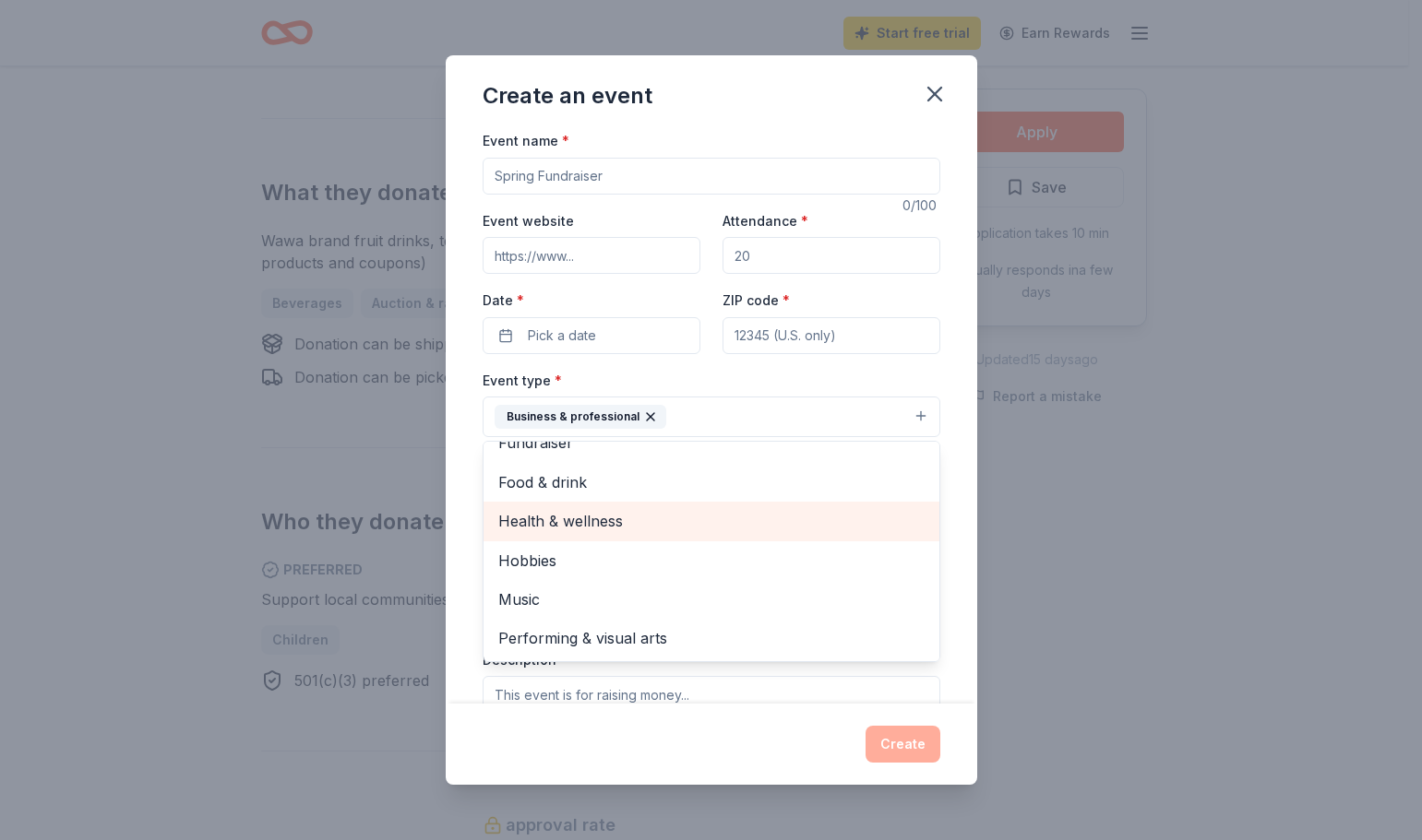
click at [633, 519] on span "Health & wellness" at bounding box center [711, 521] width 427 height 24
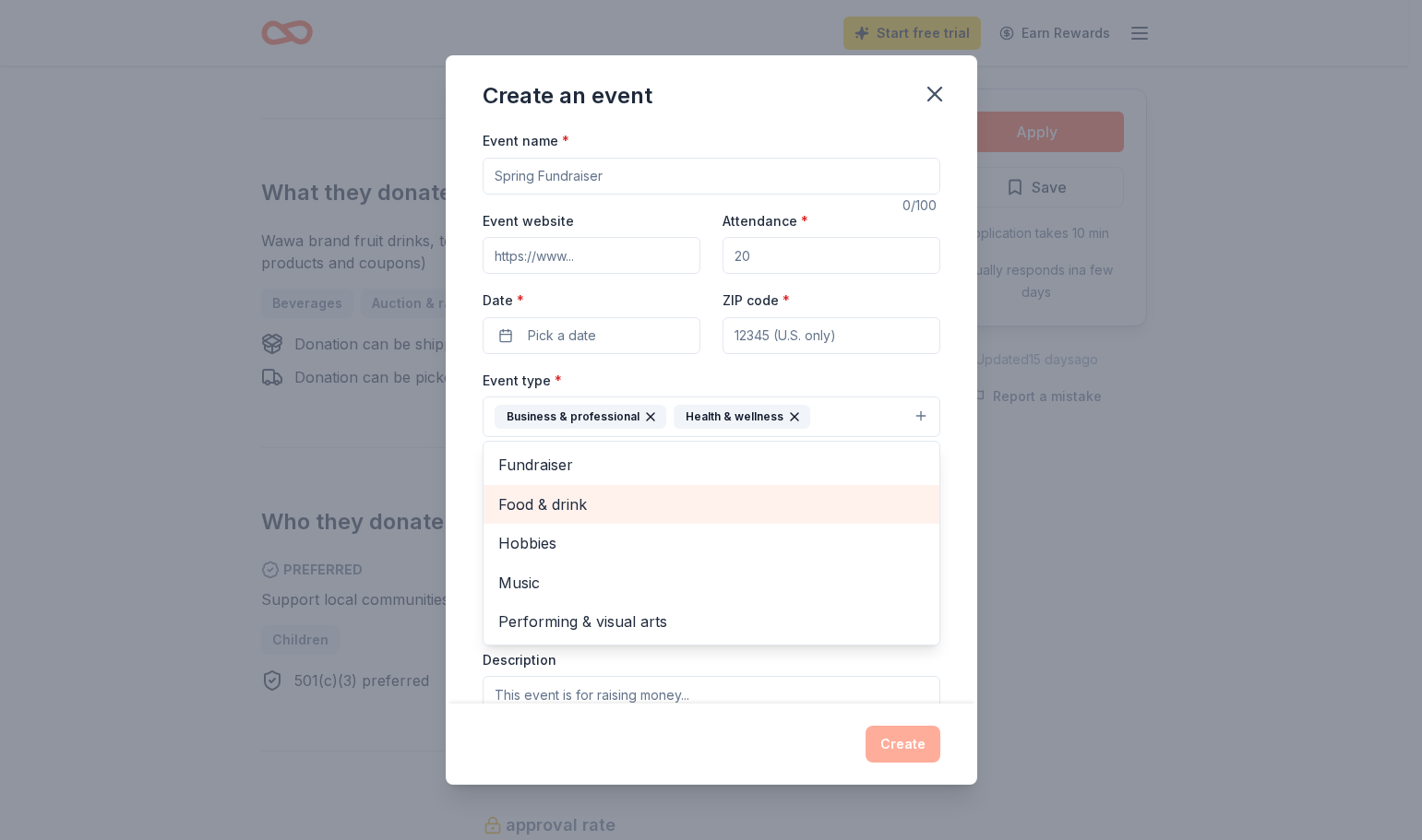
scroll to position [0, 0]
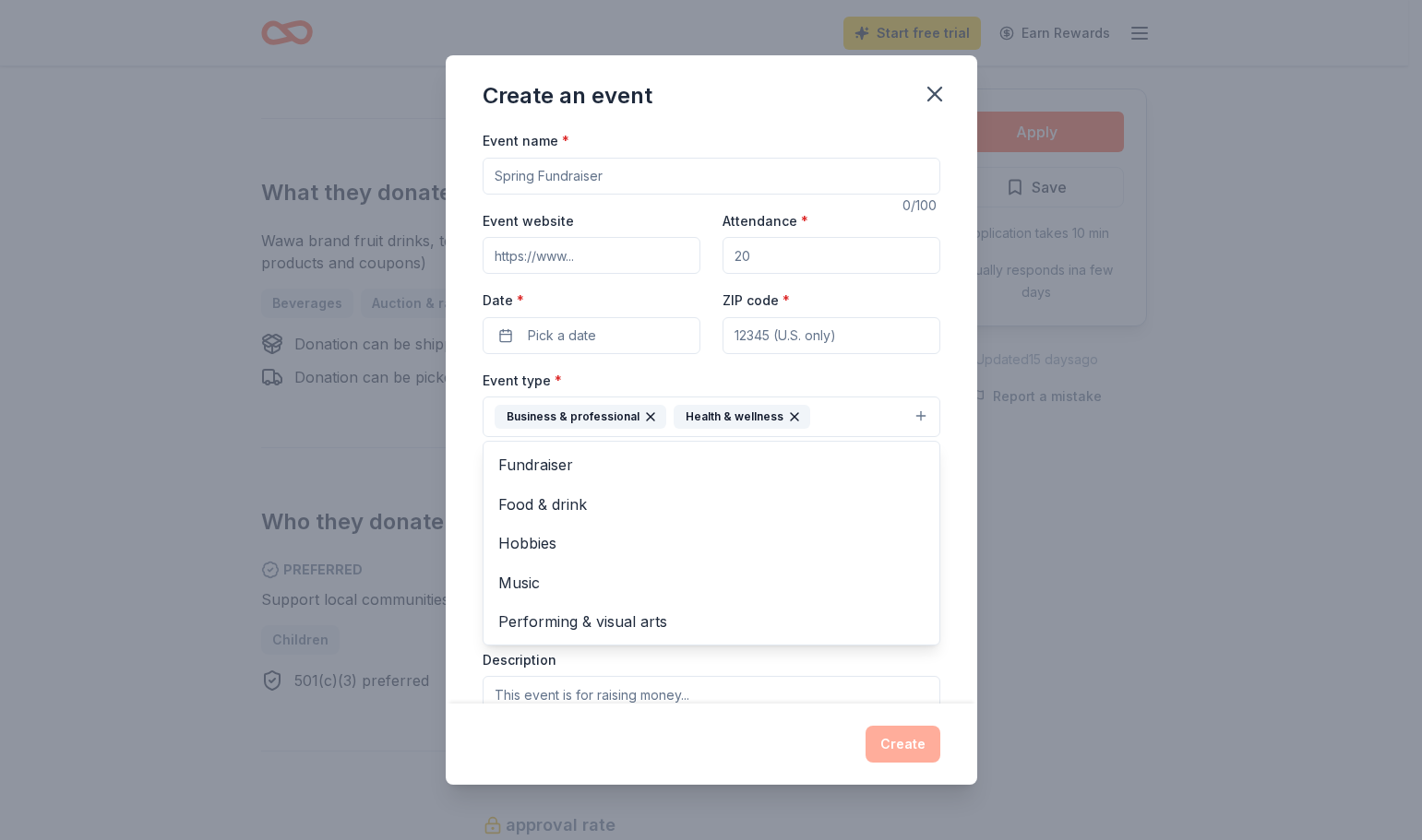
click at [850, 377] on div "Event type * Business & professional Health & wellness Fundraiser Food & drink …" at bounding box center [711, 403] width 458 height 69
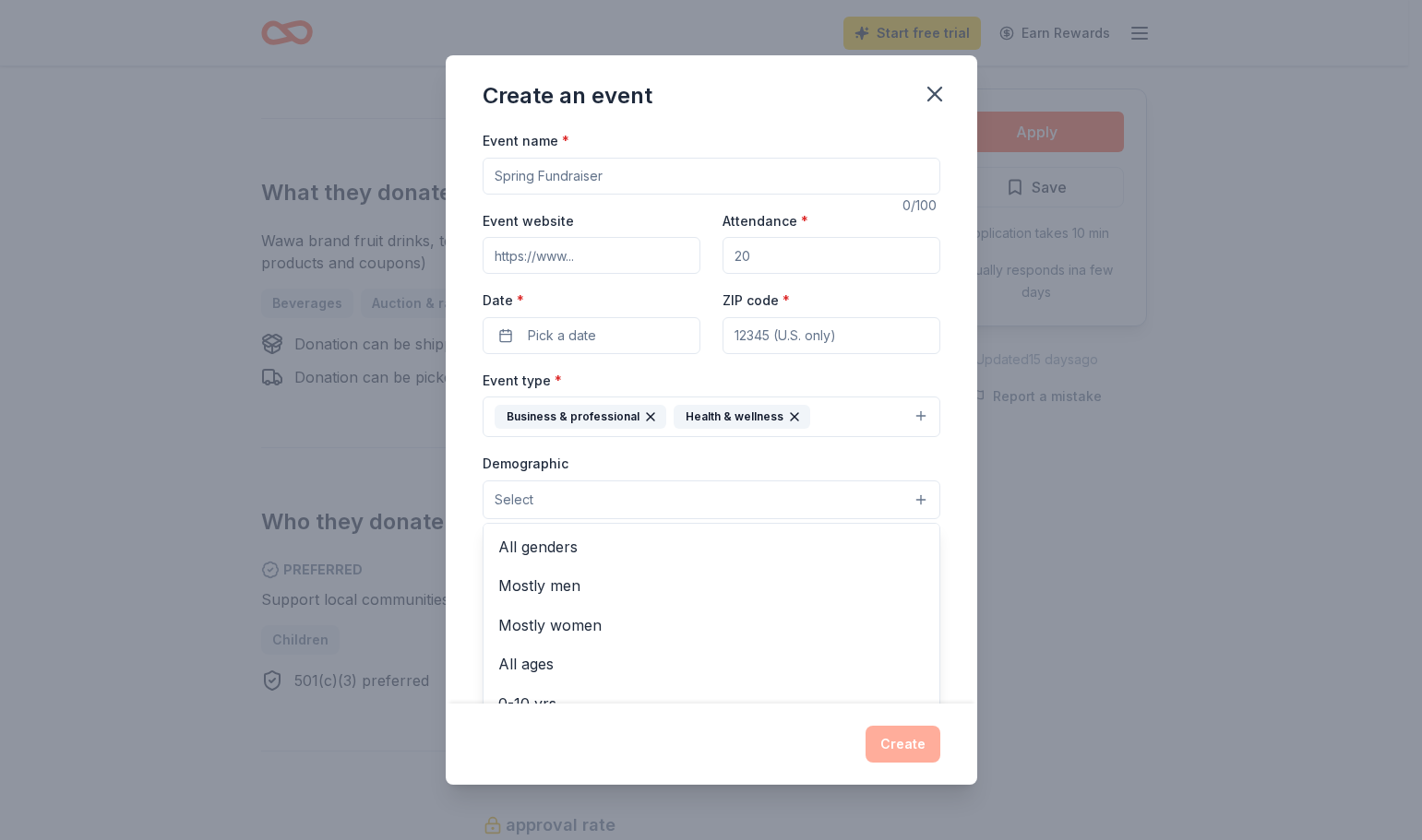
click at [572, 492] on button "Select" at bounding box center [711, 499] width 458 height 39
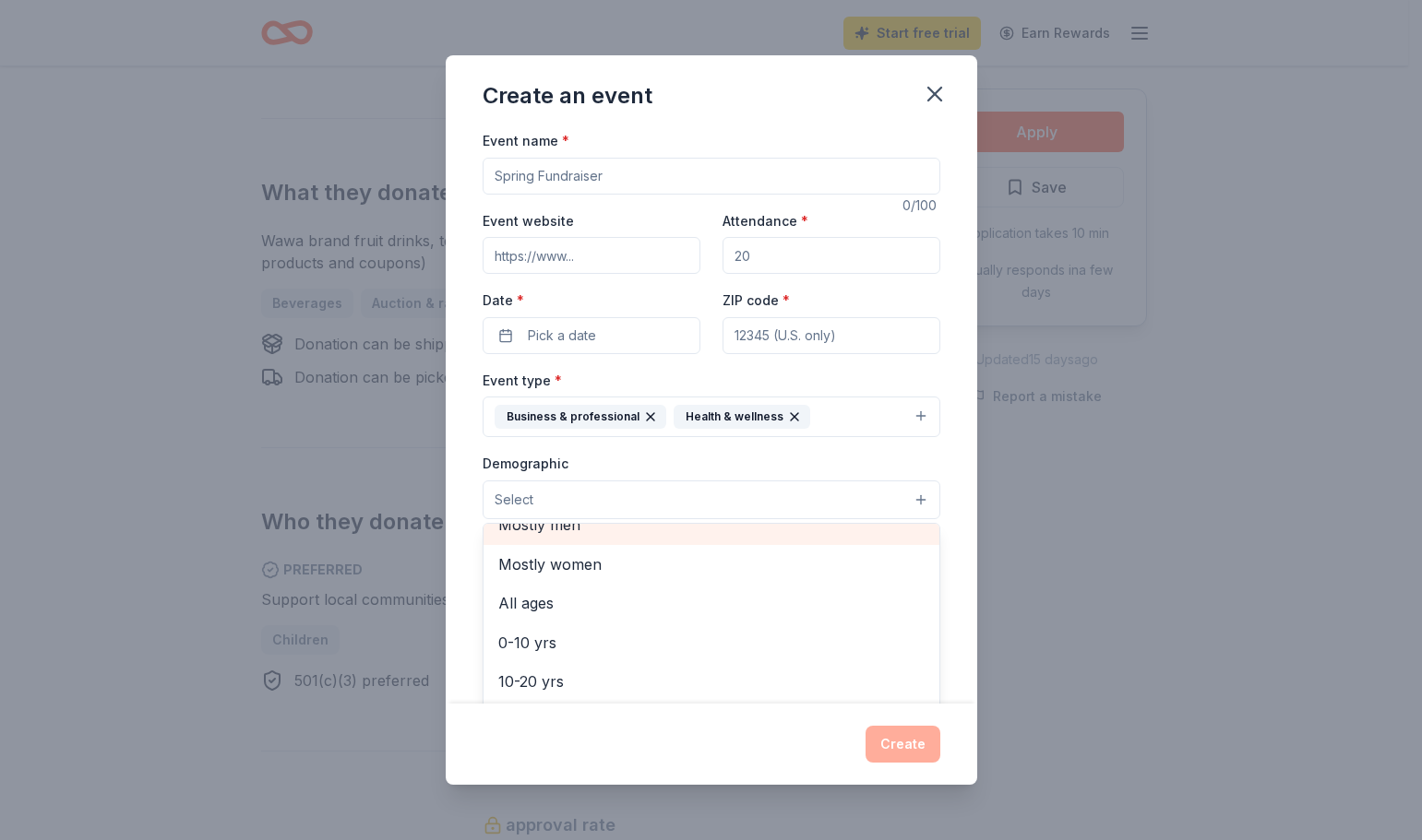
scroll to position [92, 0]
click at [562, 542] on span "Mostly women" at bounding box center [711, 533] width 427 height 24
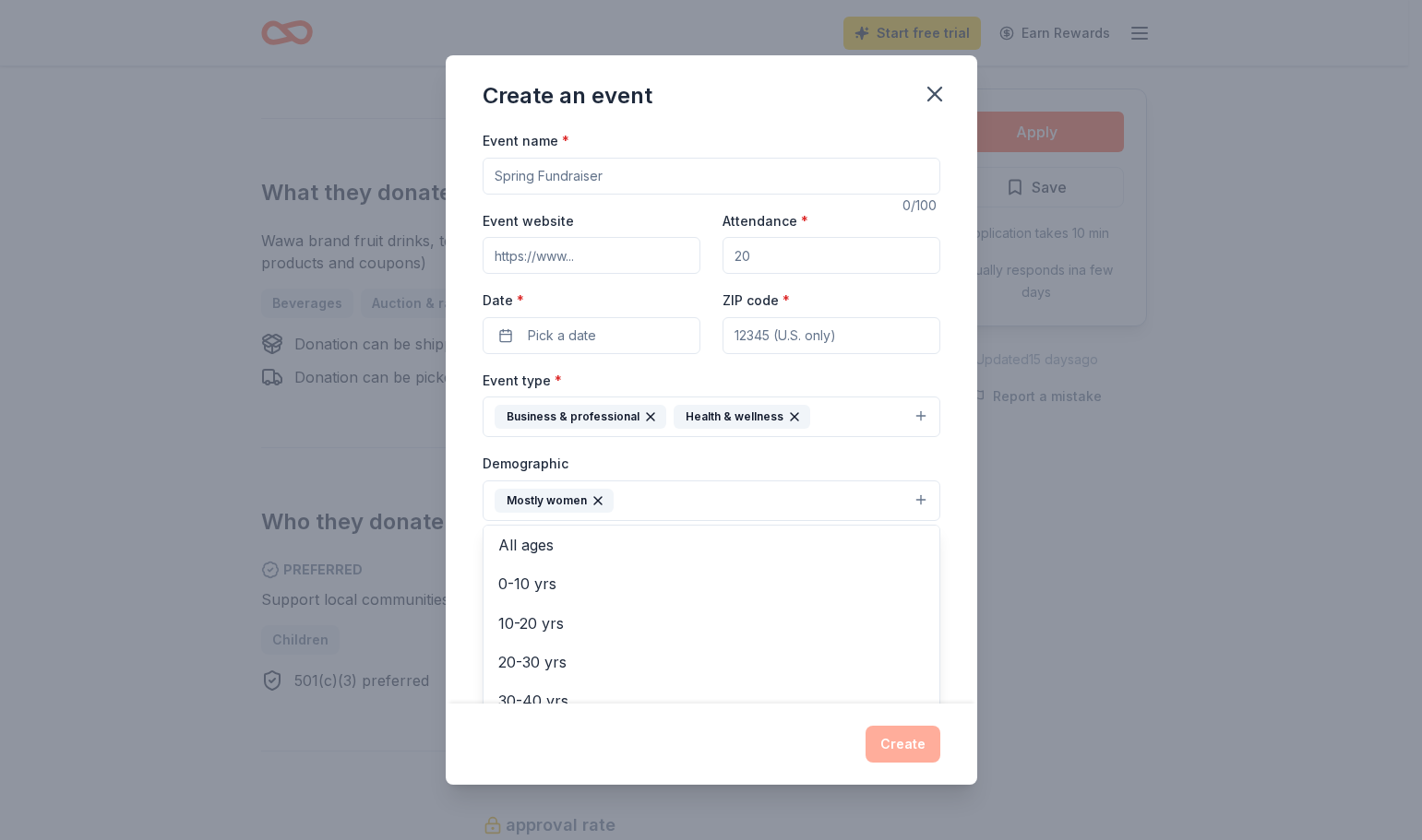
click at [815, 455] on div "Demographic Mostly women All genders Mostly men All ages 0-10 yrs 10-20 yrs 20-…" at bounding box center [711, 486] width 458 height 69
click at [738, 500] on button "Mostly women" at bounding box center [711, 500] width 458 height 41
click at [731, 462] on div "Demographic Mostly women All genders Mostly men All ages 0-10 yrs 10-20 yrs 20-…" at bounding box center [711, 486] width 458 height 69
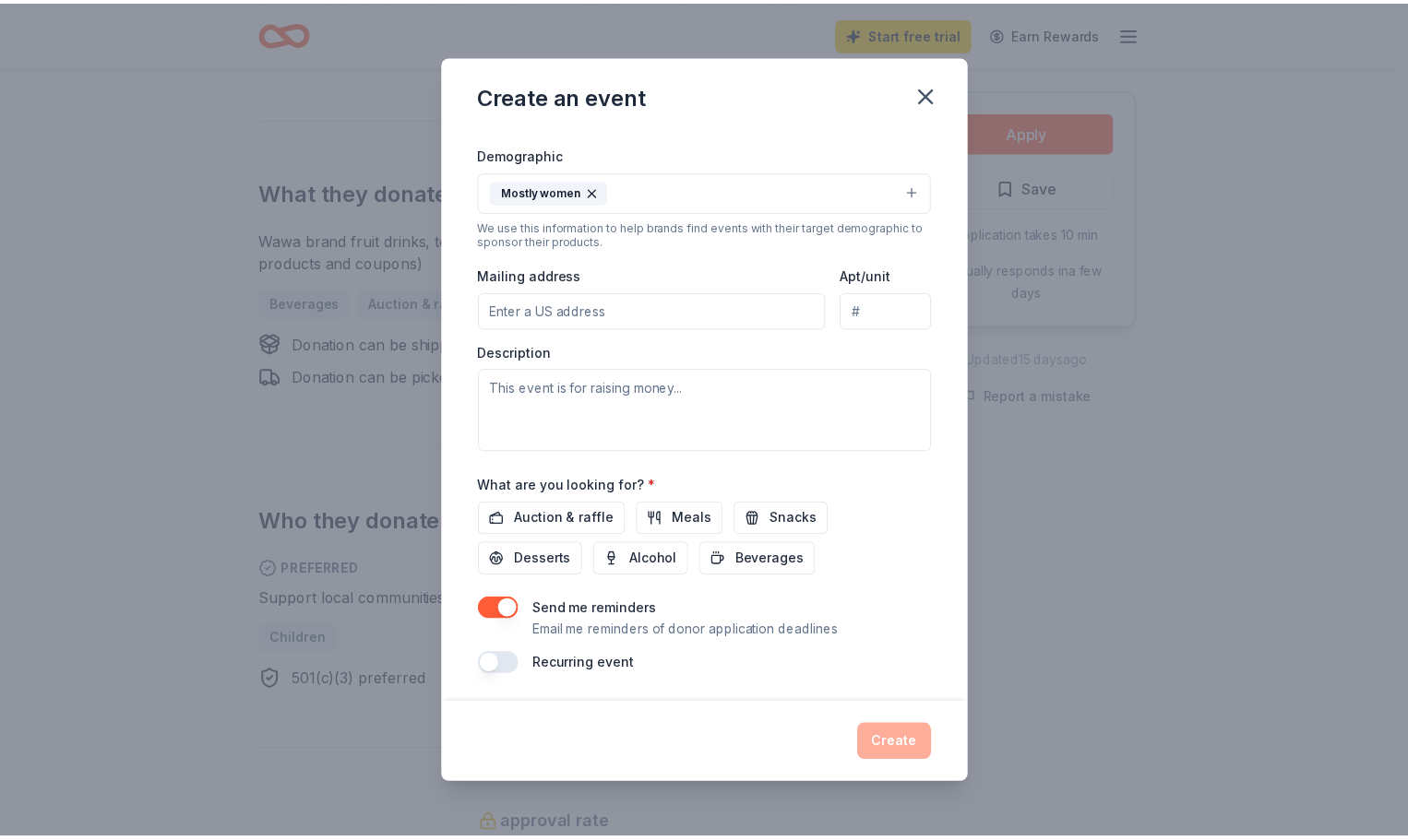
scroll to position [311, 0]
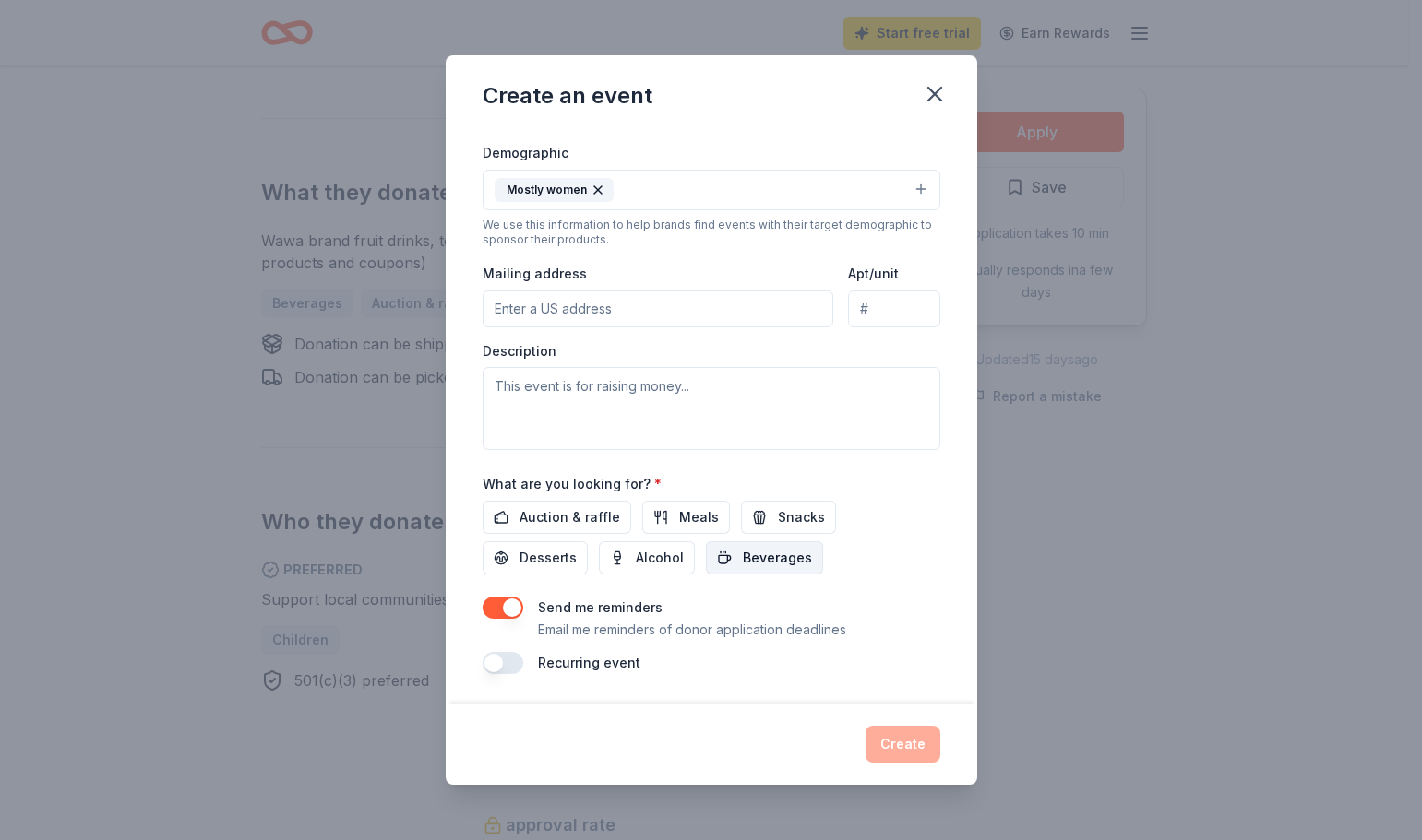
click at [753, 562] on span "Beverages" at bounding box center [776, 558] width 69 height 22
click at [758, 526] on button "Snacks" at bounding box center [788, 516] width 95 height 33
click at [932, 92] on icon "button" at bounding box center [934, 94] width 13 height 13
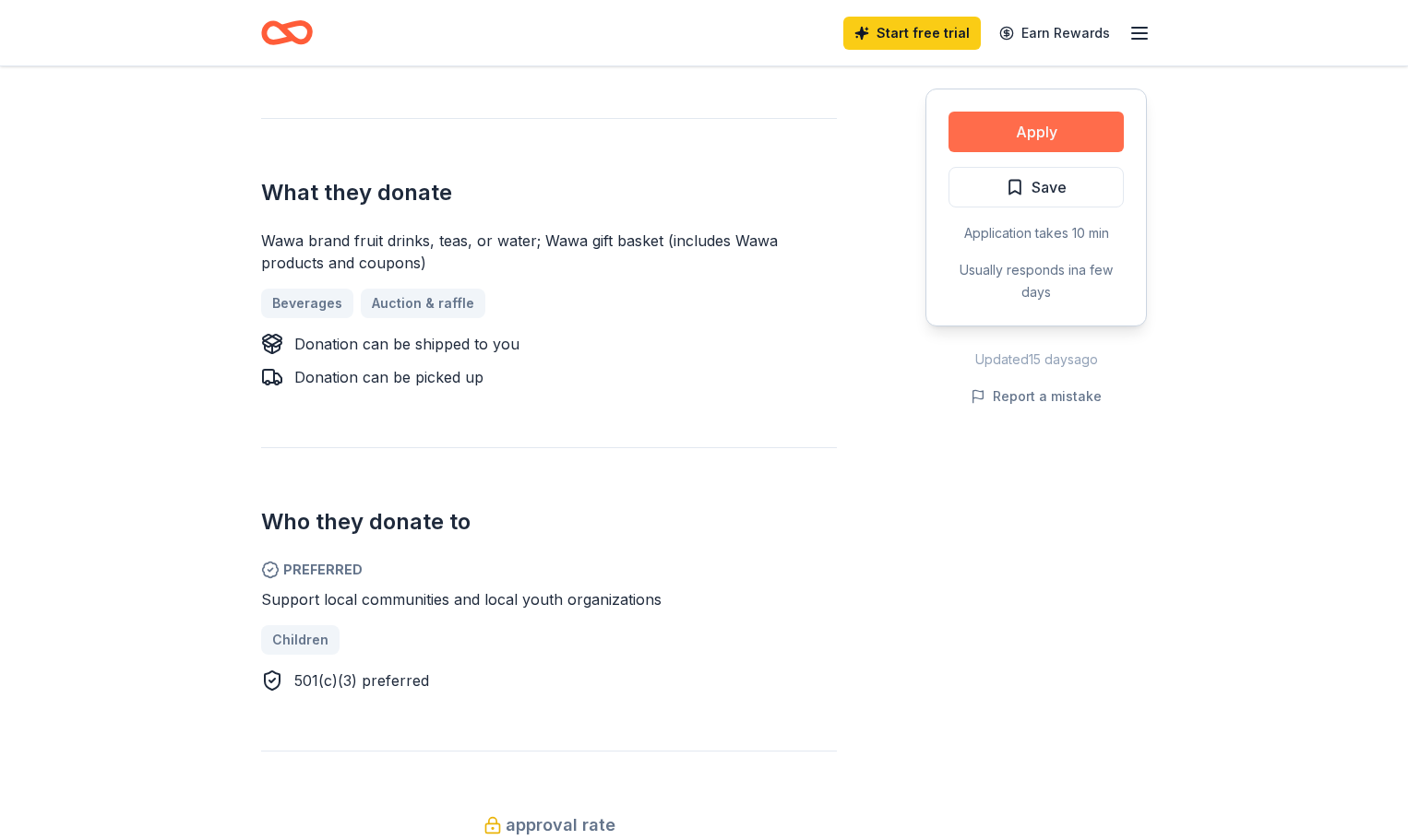
click at [1032, 141] on button "Apply" at bounding box center [1035, 132] width 175 height 41
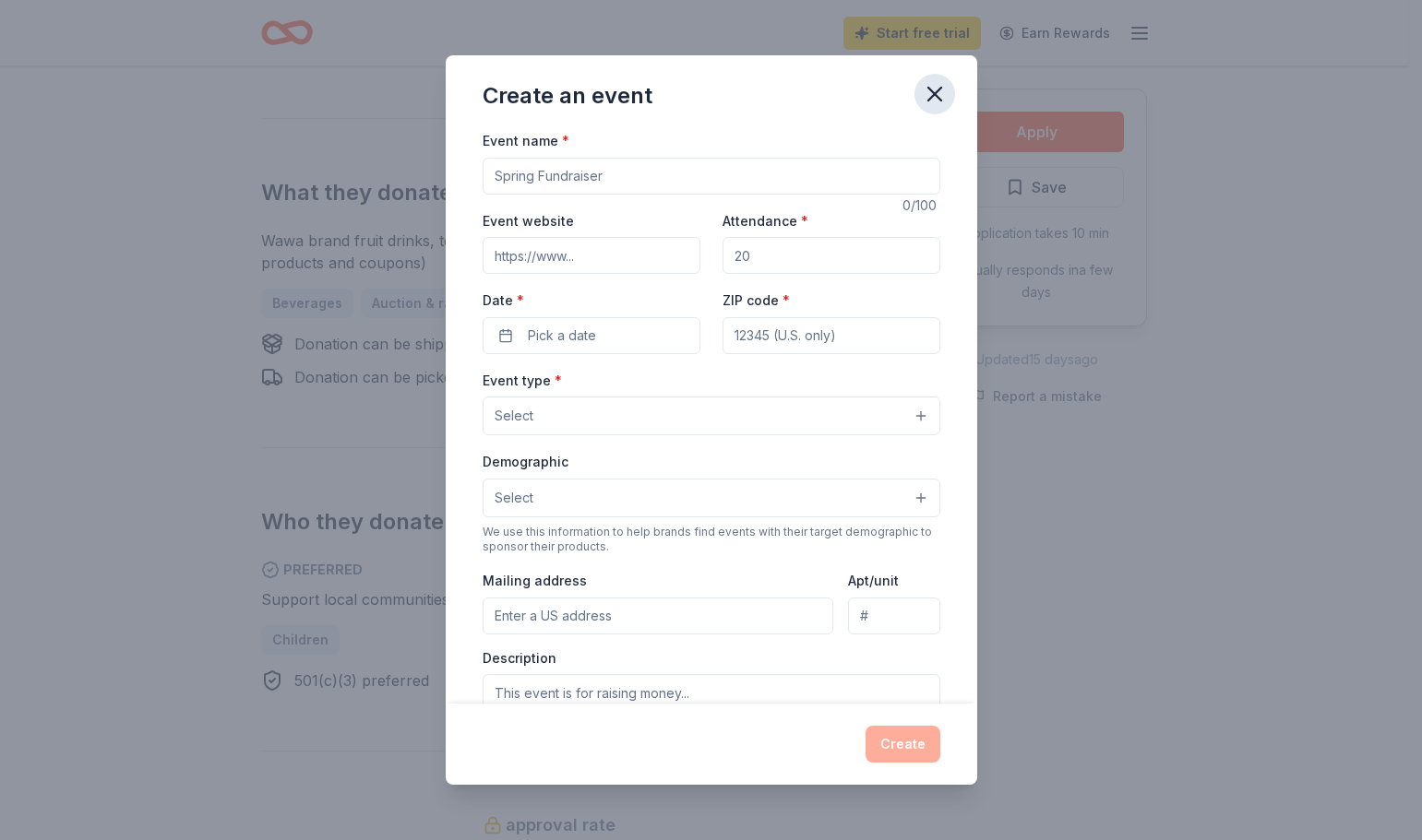
click at [928, 95] on icon "button" at bounding box center [935, 94] width 26 height 26
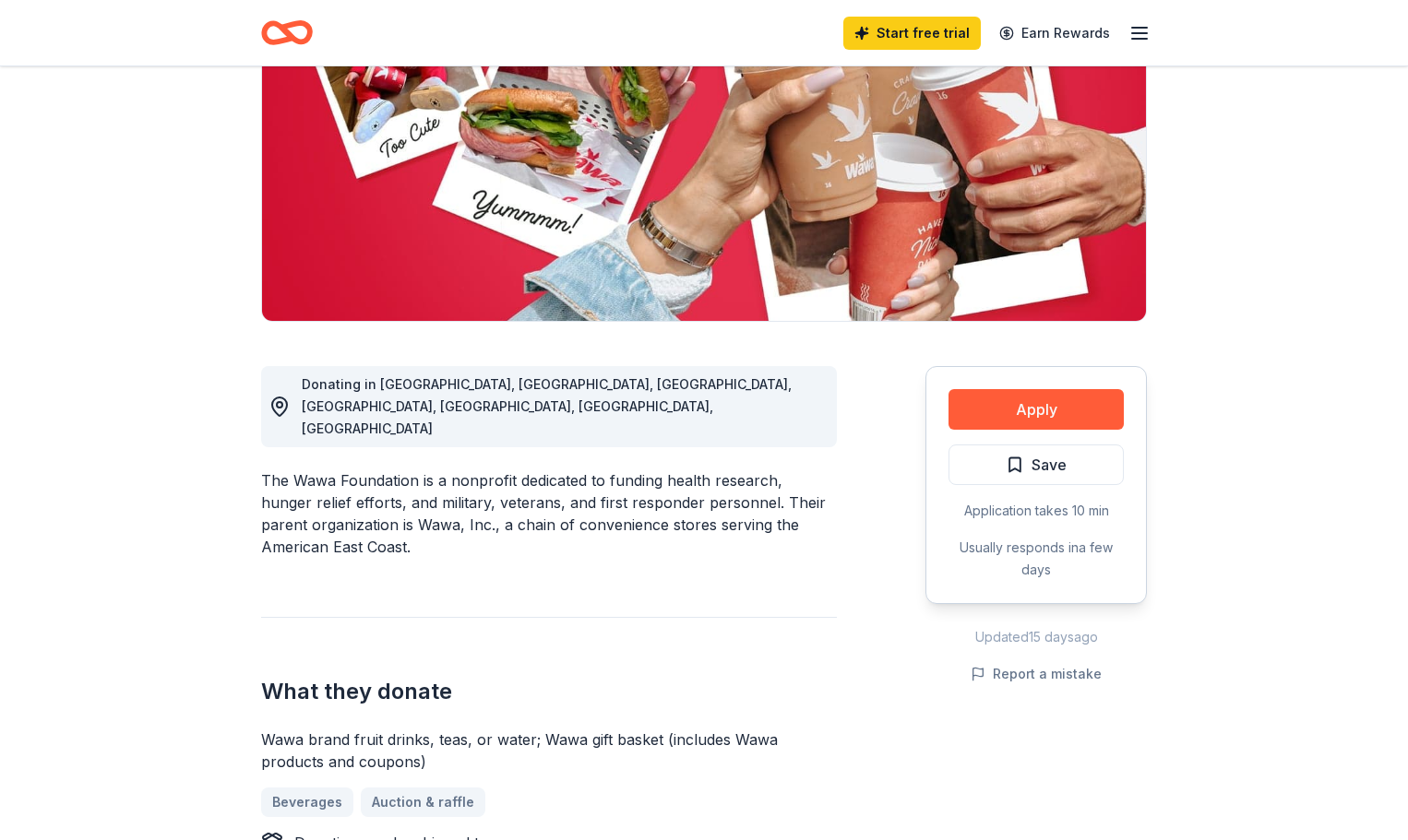
scroll to position [0, 0]
